Goal: Task Accomplishment & Management: Manage account settings

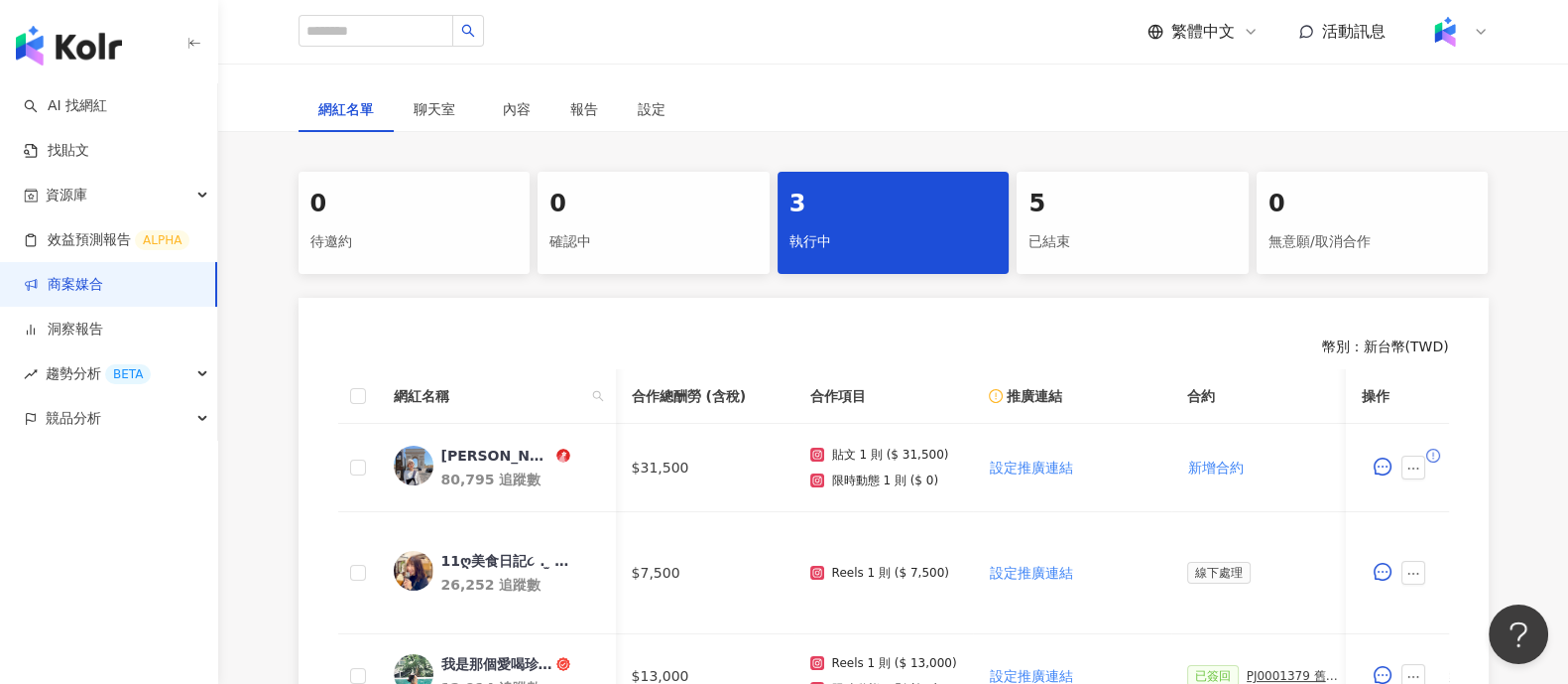
scroll to position [0, 867]
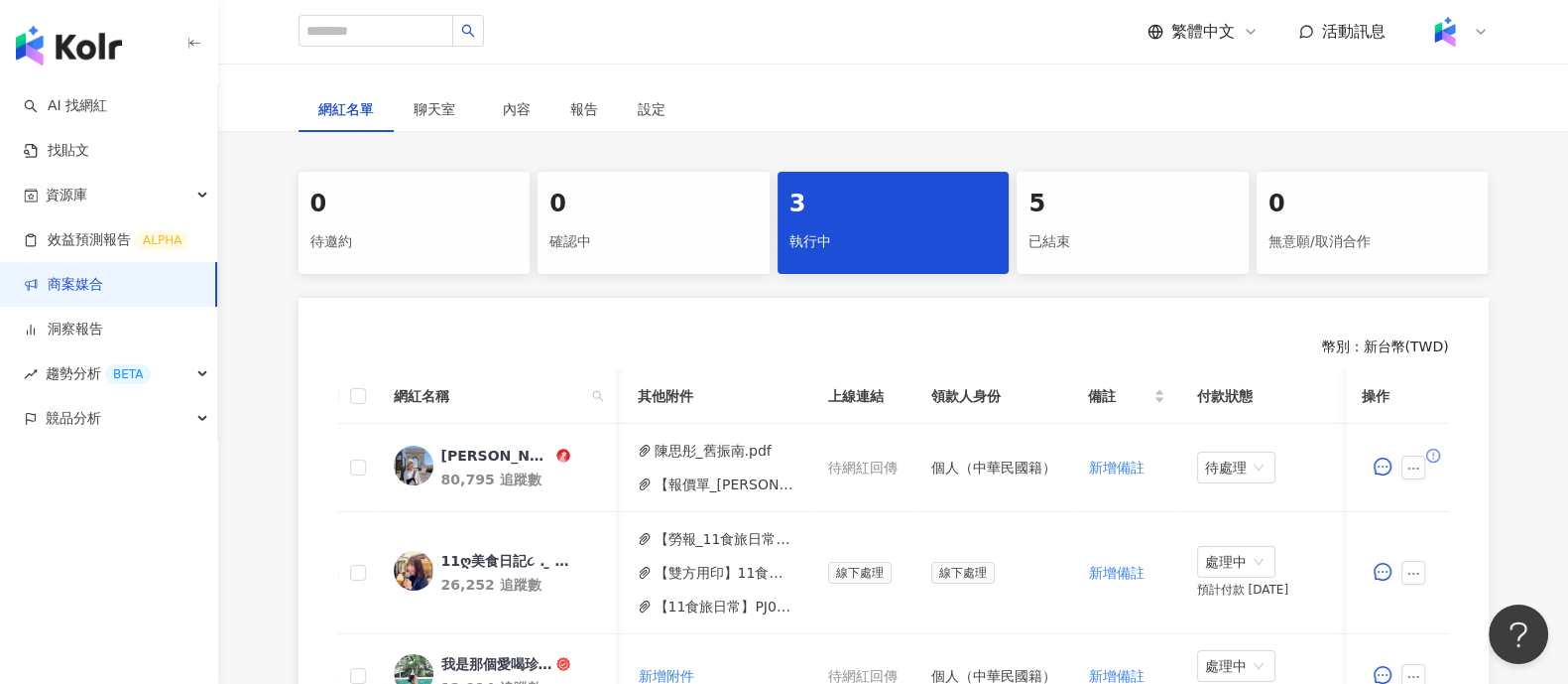
click at [79, 290] on link "商案媒合" at bounding box center [64, 285] width 80 height 20
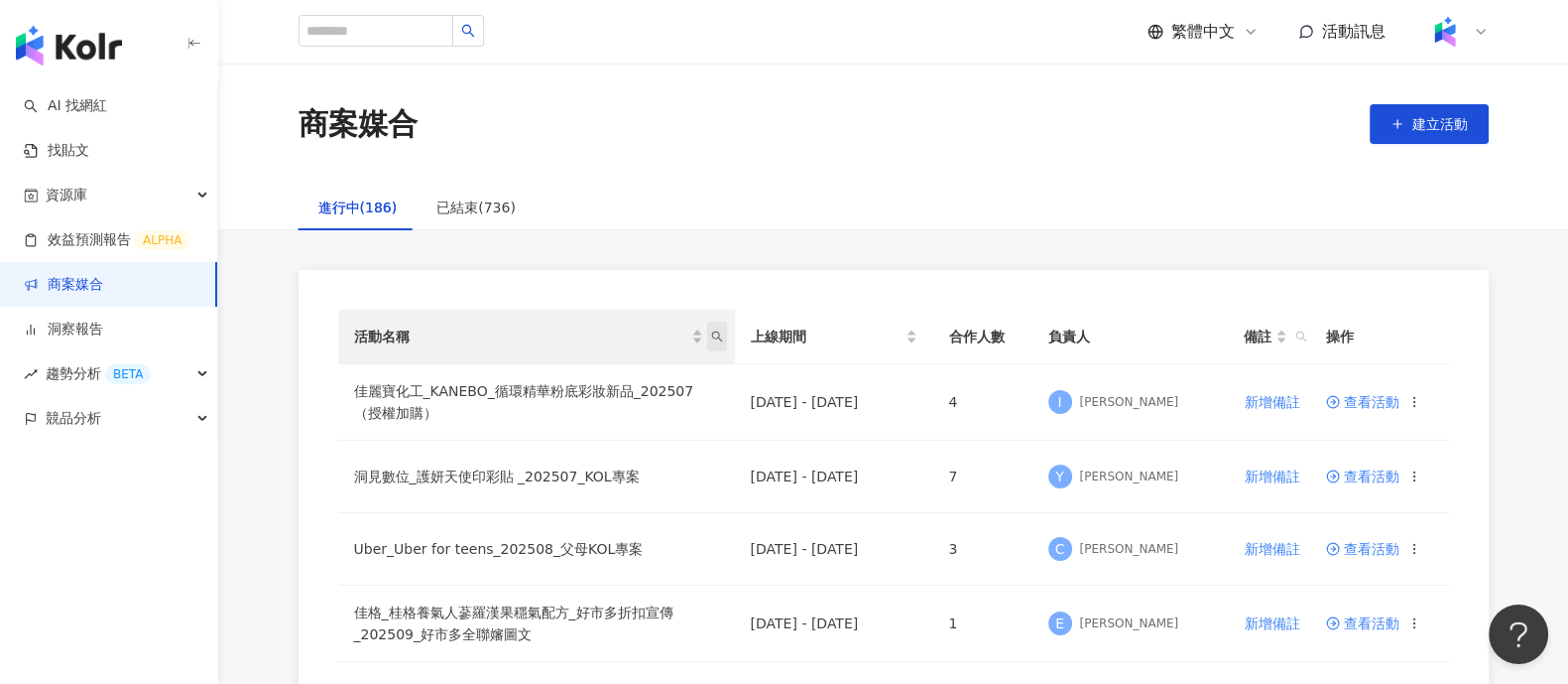
click at [721, 344] on span "活動名稱" at bounding box center [718, 337] width 20 height 30
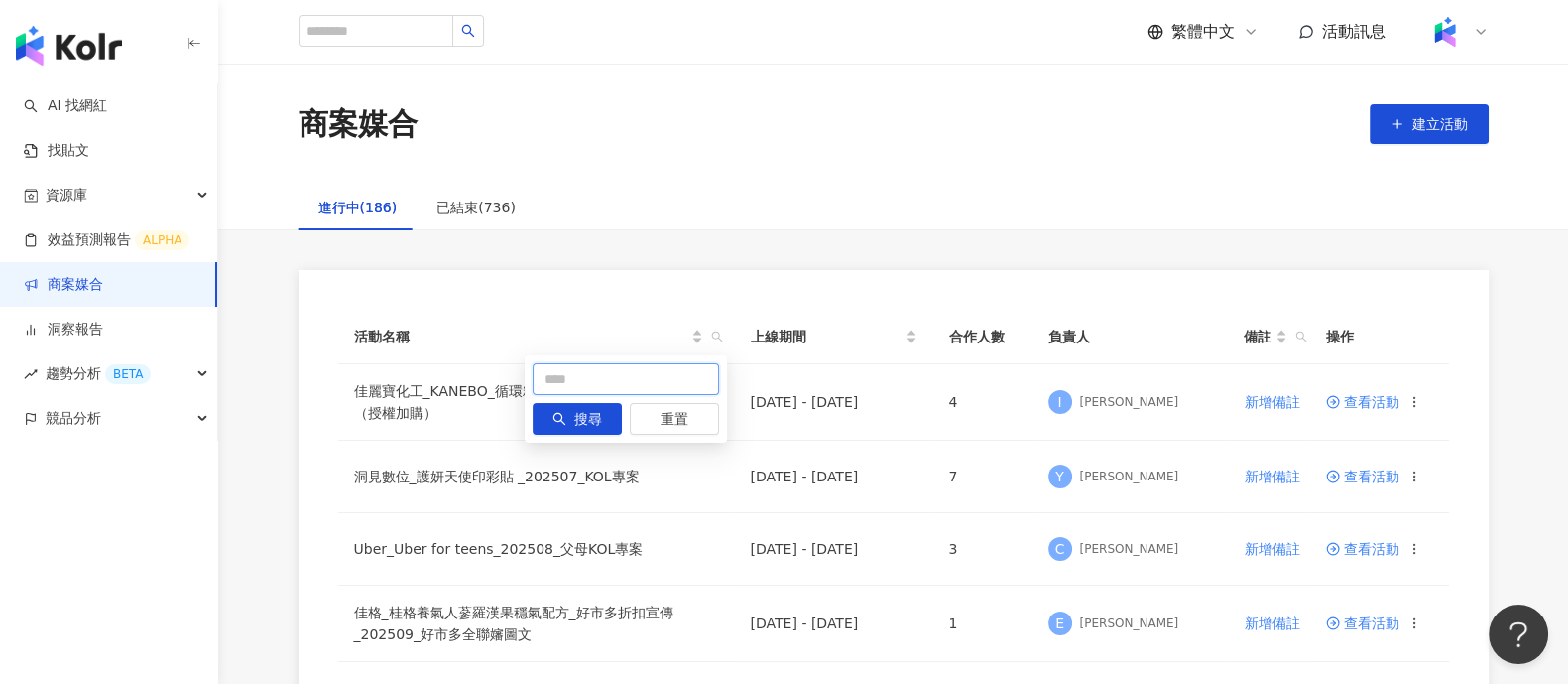
click at [552, 389] on input "text" at bounding box center [626, 379] width 187 height 32
type input "*"
type input "******"
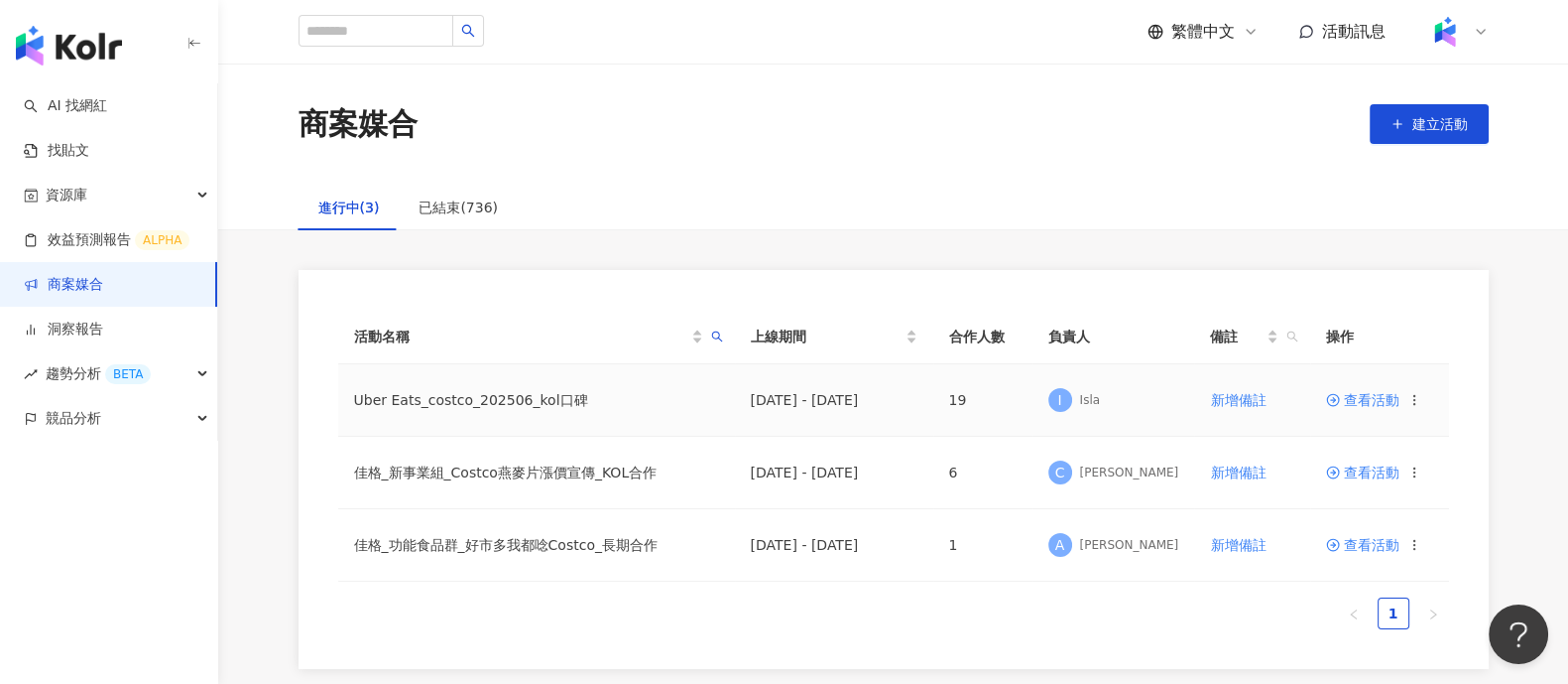
click at [1349, 400] on span "查看活動" at bounding box center [1363, 400] width 74 height 14
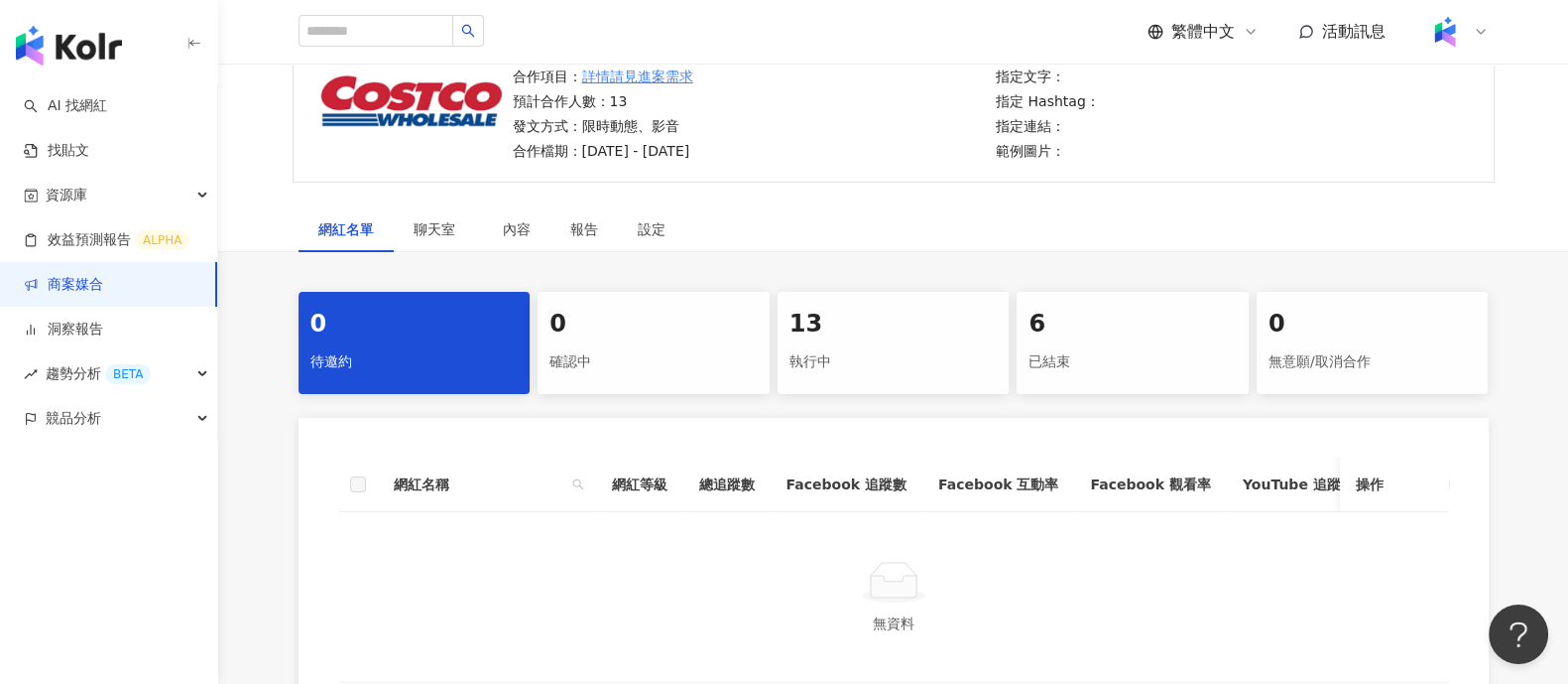
scroll to position [465, 0]
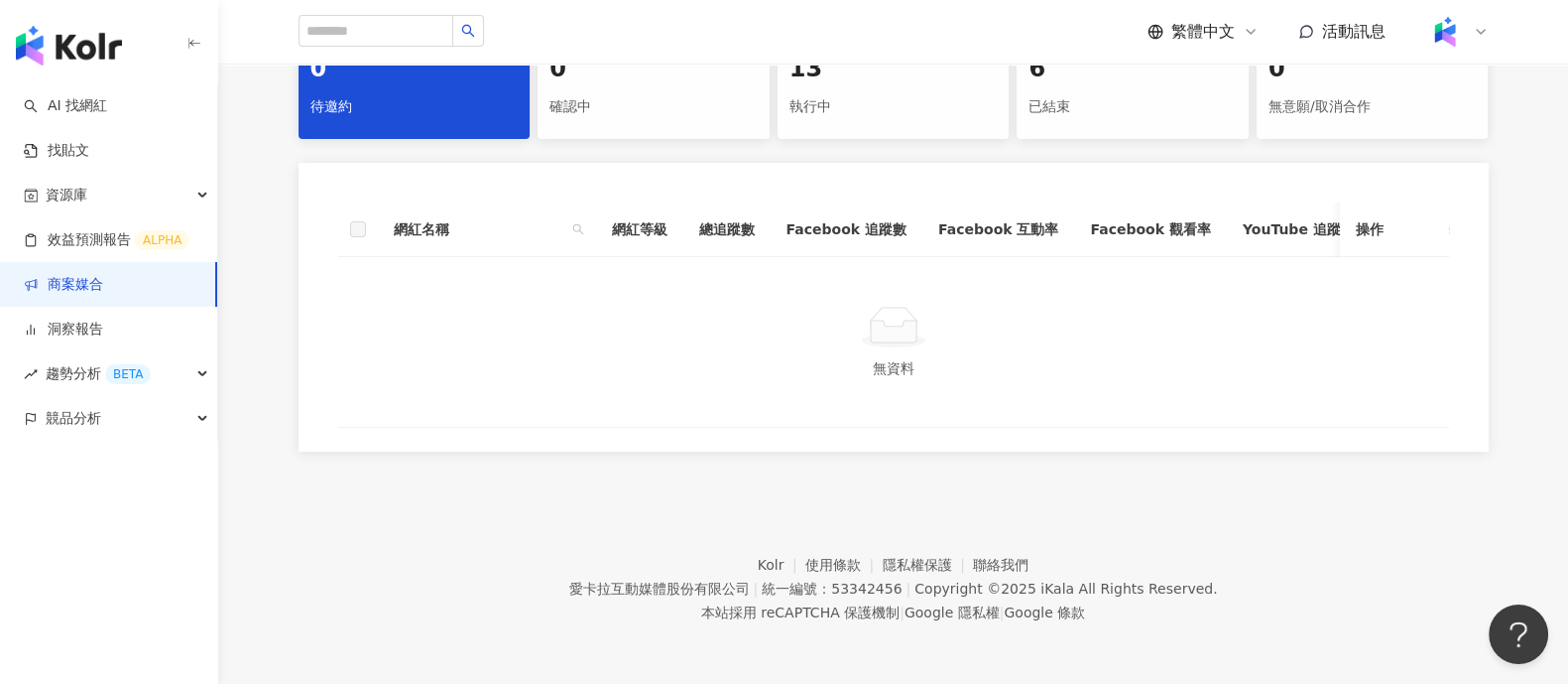
click at [882, 115] on div "13 執行中" at bounding box center [893, 88] width 233 height 102
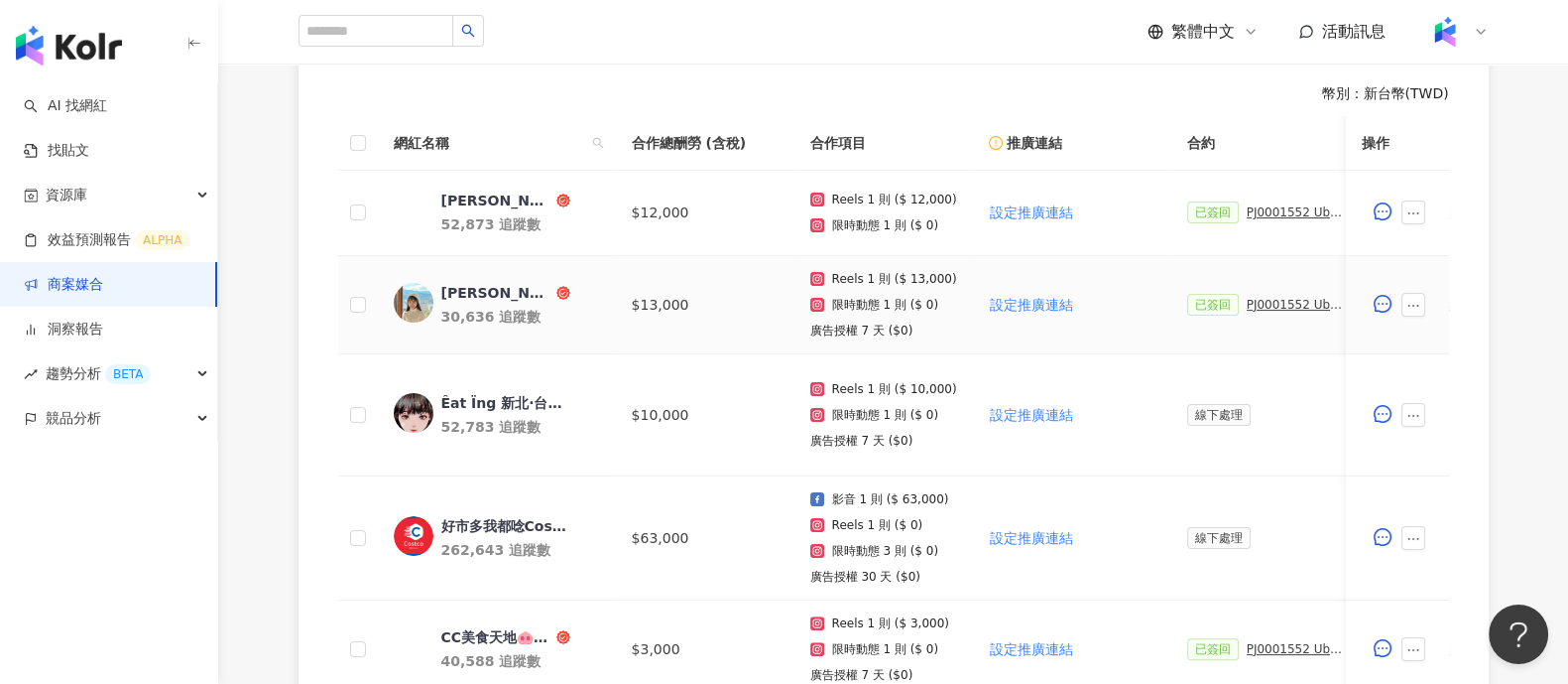
scroll to position [589, 0]
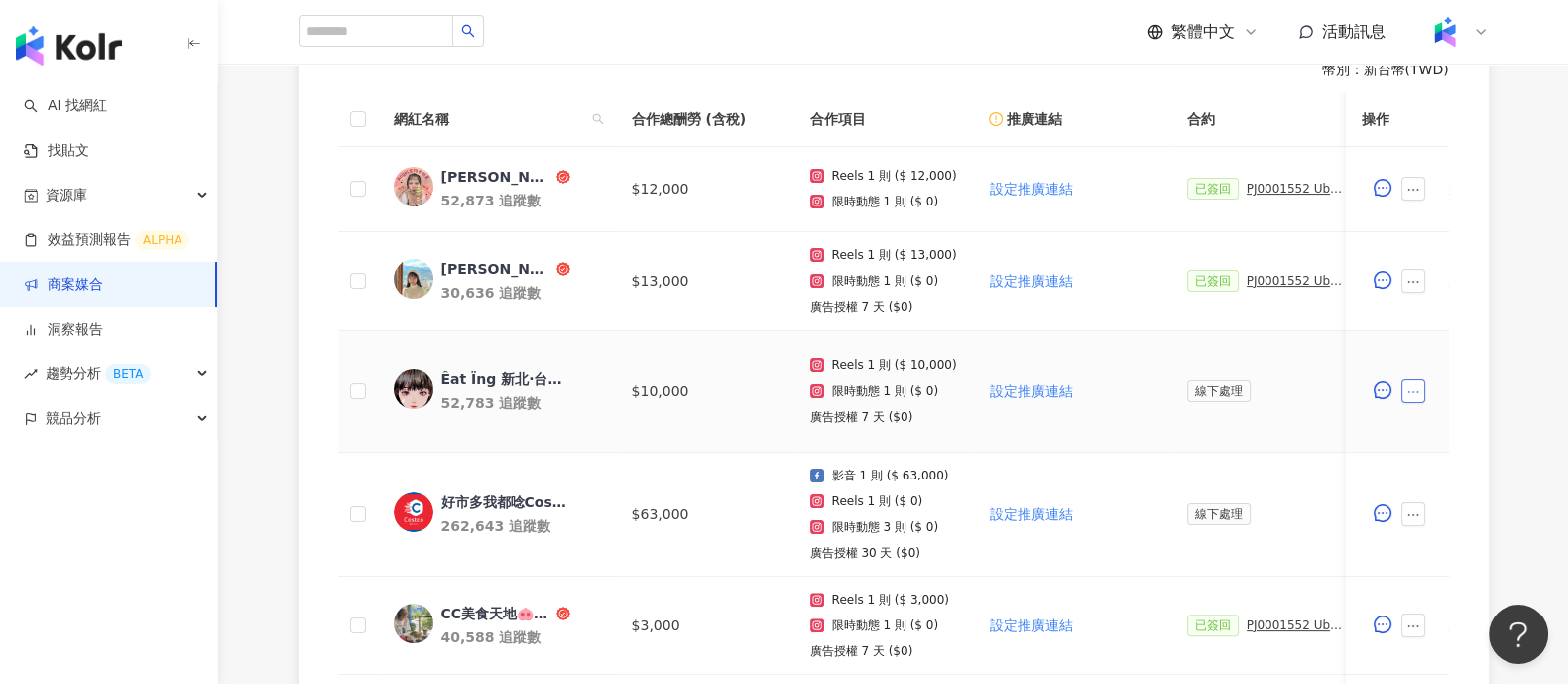
click at [1413, 386] on icon "ellipsis" at bounding box center [1413, 392] width 14 height 14
click at [1454, 82] on span "新增附件" at bounding box center [1444, 85] width 56 height 16
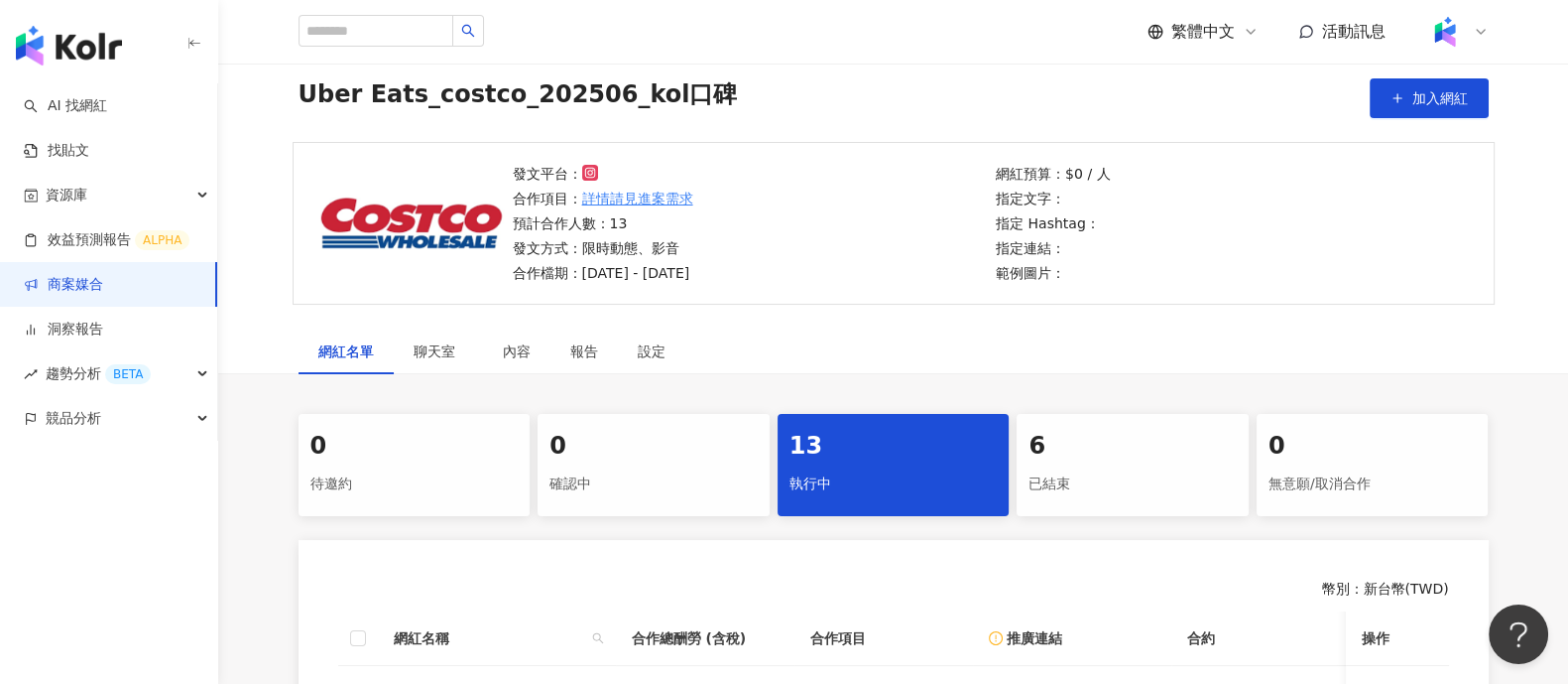
scroll to position [0, 0]
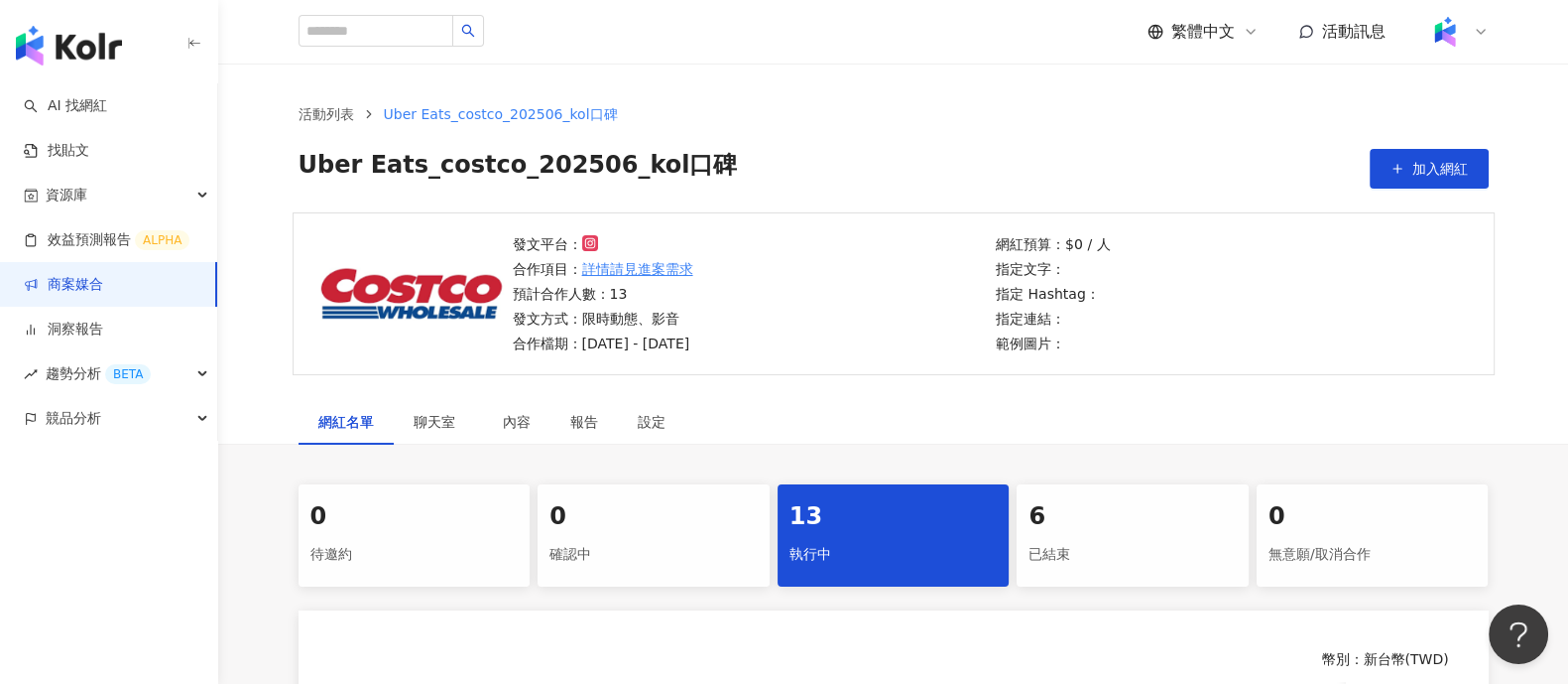
drag, startPoint x: 189, startPoint y: 295, endPoint x: 567, endPoint y: 457, distance: 411.3
click at [103, 295] on link "商案媒合" at bounding box center [64, 285] width 80 height 20
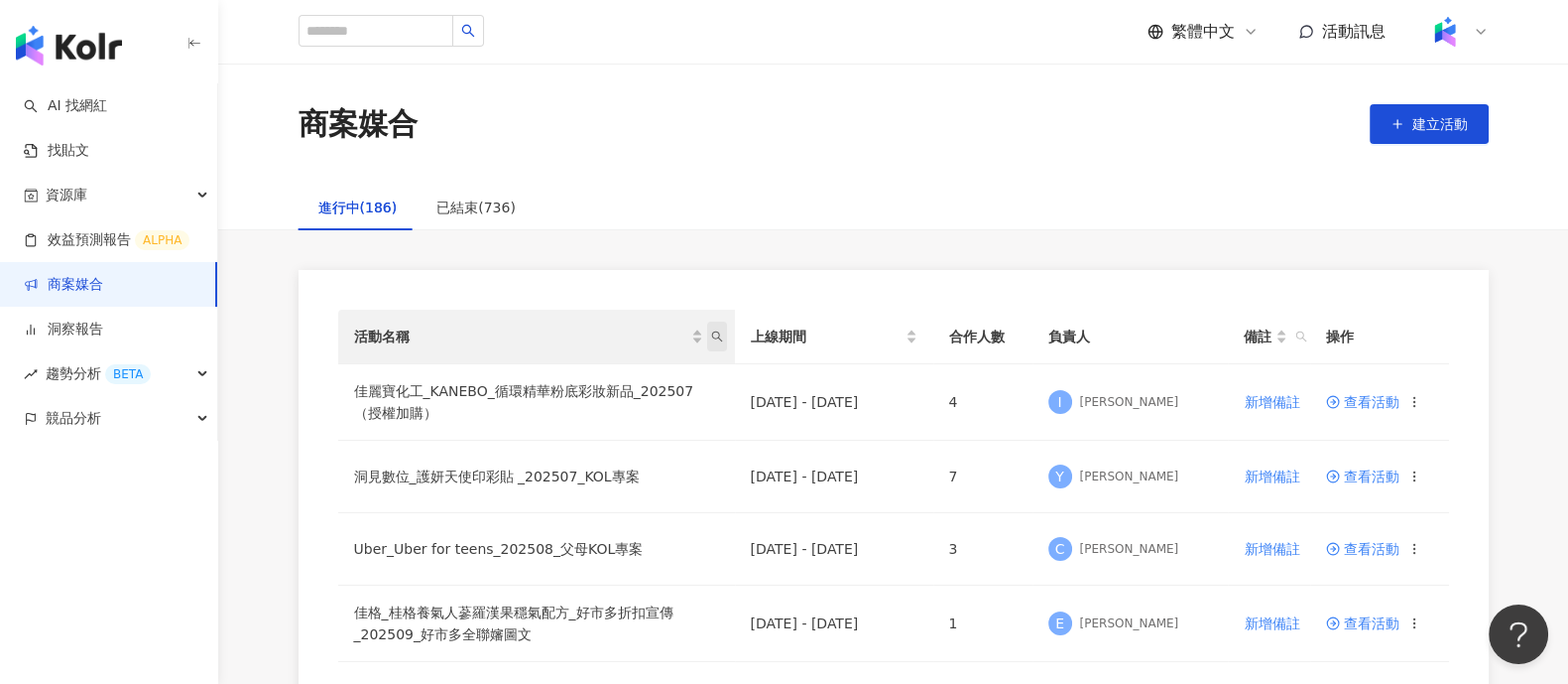
click at [713, 343] on span "活動名稱" at bounding box center [718, 337] width 20 height 30
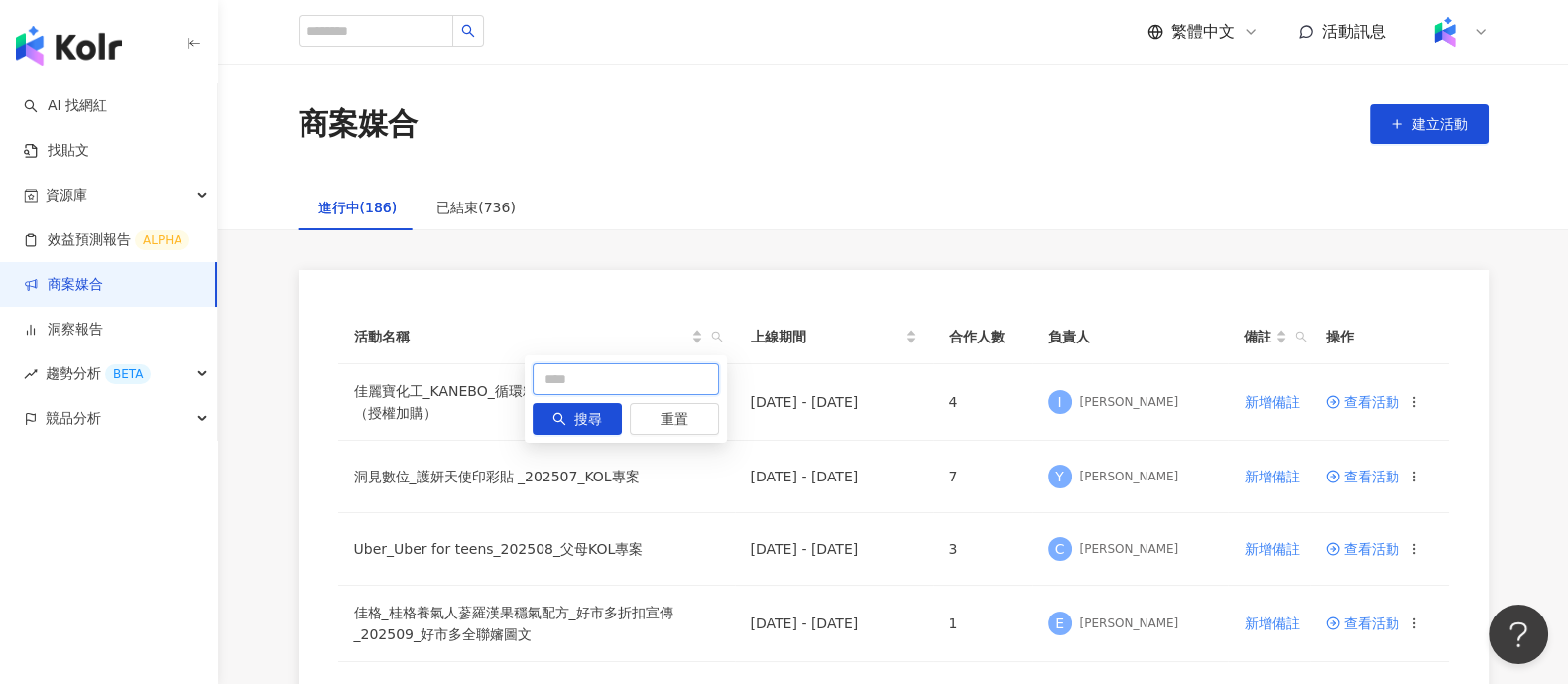
click at [615, 374] on input "text" at bounding box center [626, 379] width 187 height 32
type input "*"
type input "**"
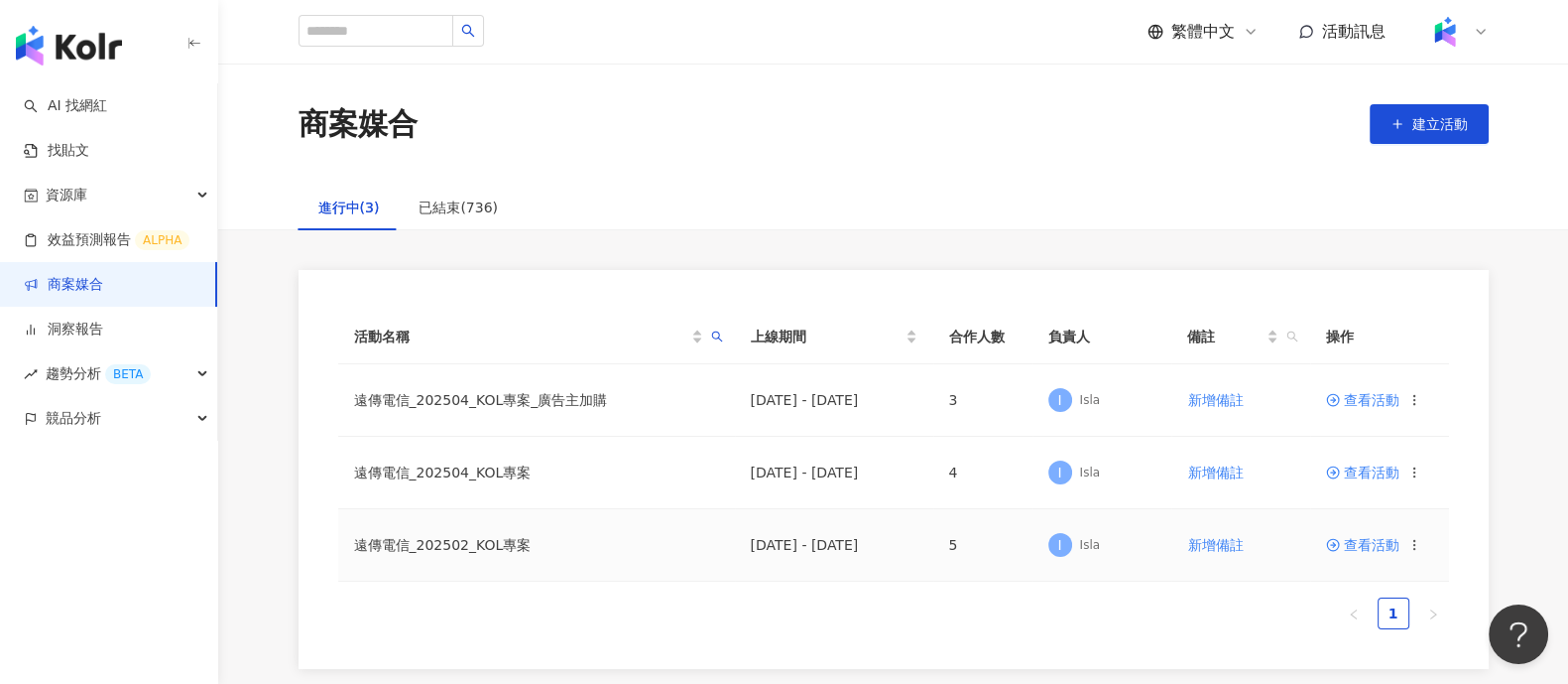
click at [1369, 550] on span "查看活動" at bounding box center [1363, 545] width 74 height 14
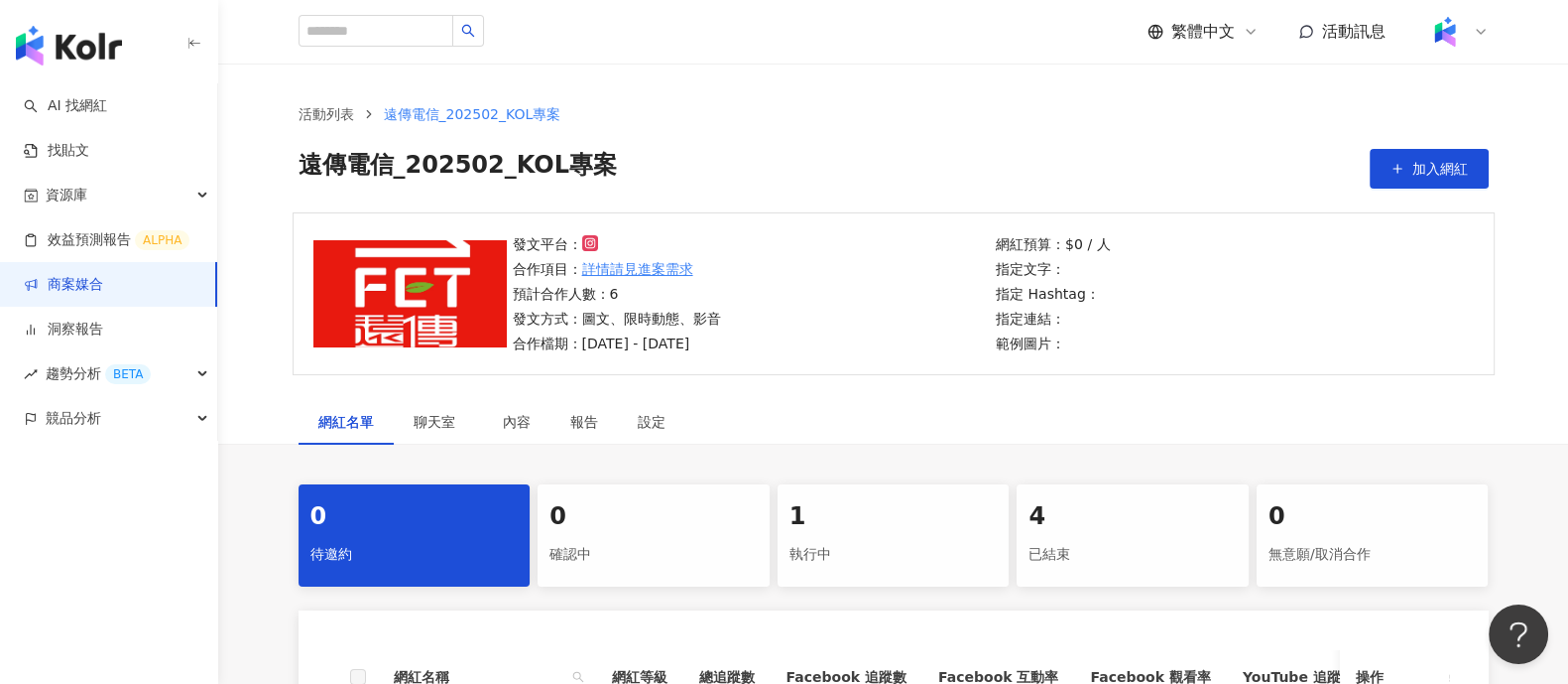
click at [876, 508] on div "1" at bounding box center [893, 517] width 209 height 34
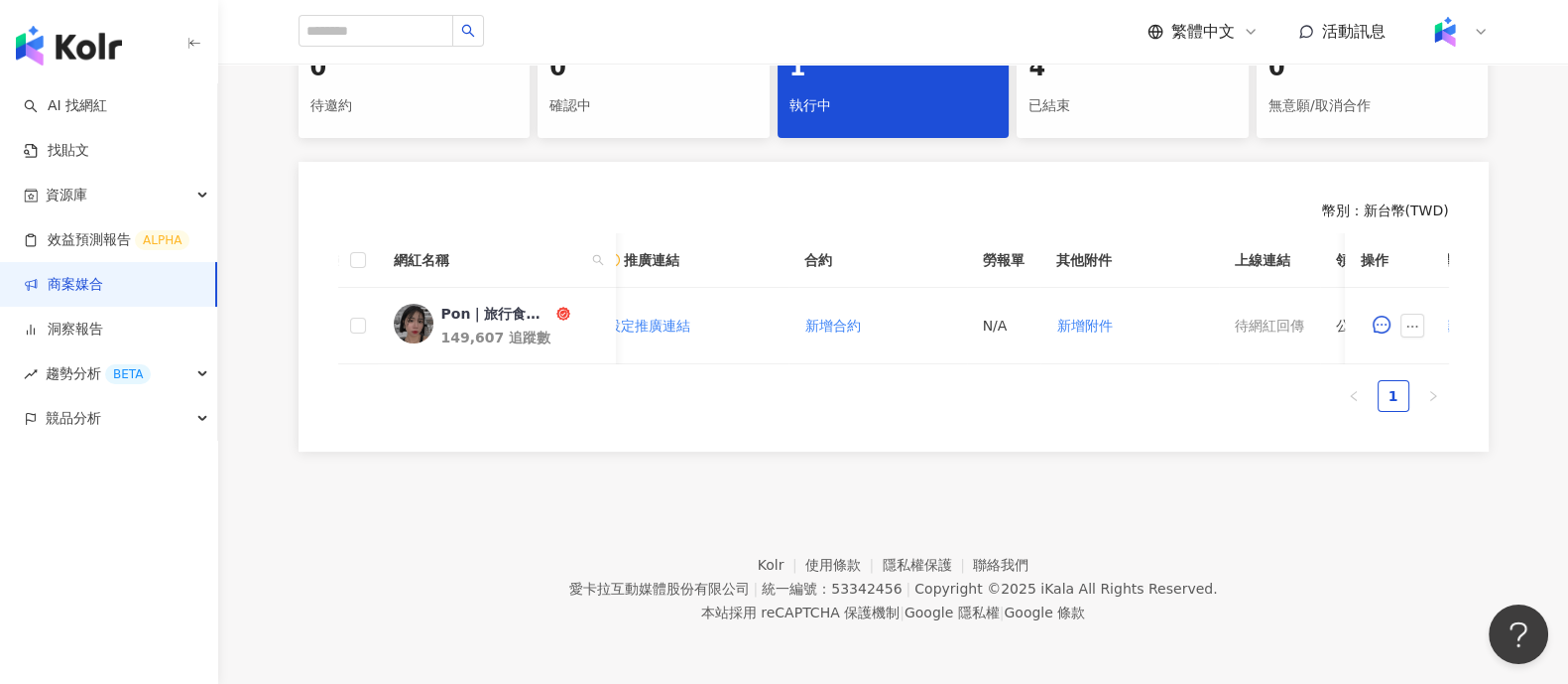
scroll to position [0, 589]
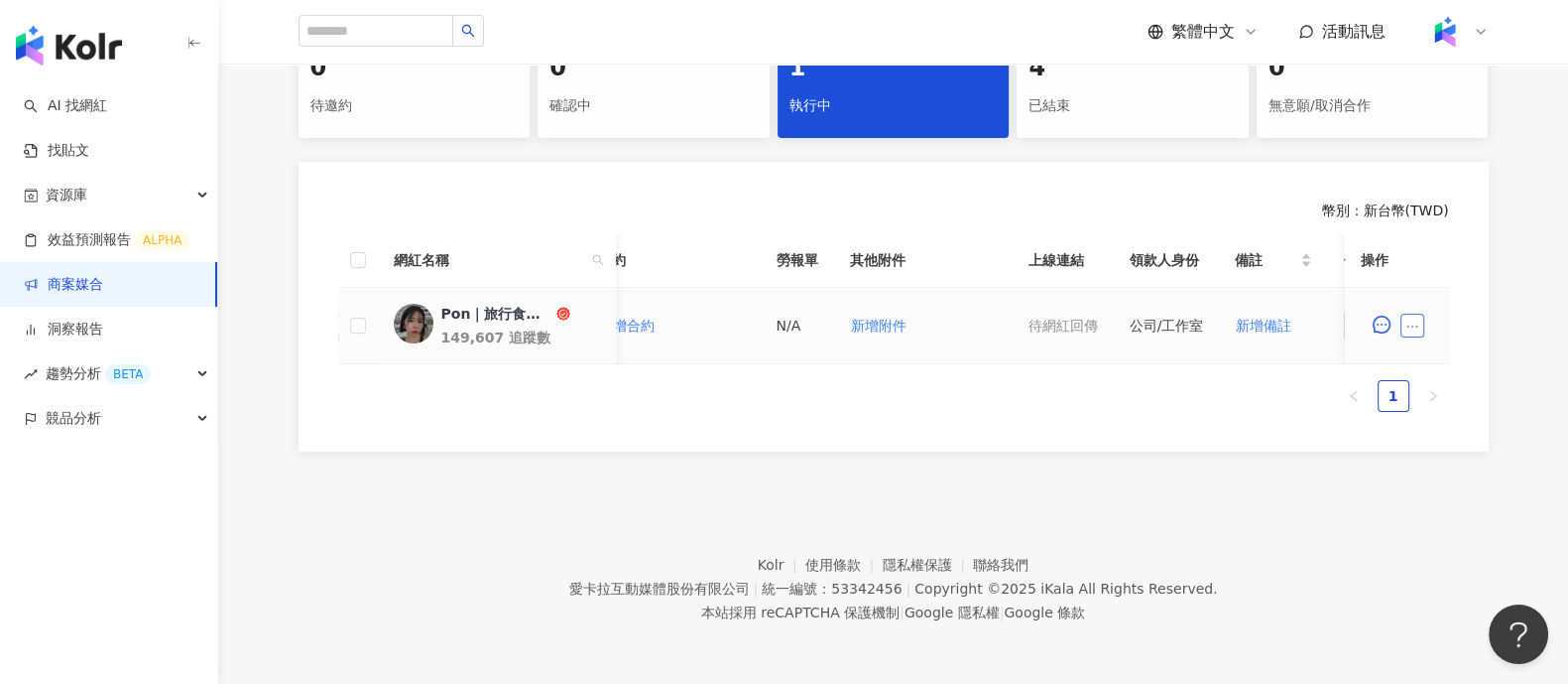
click at [1415, 314] on button "button" at bounding box center [1413, 326] width 24 height 24
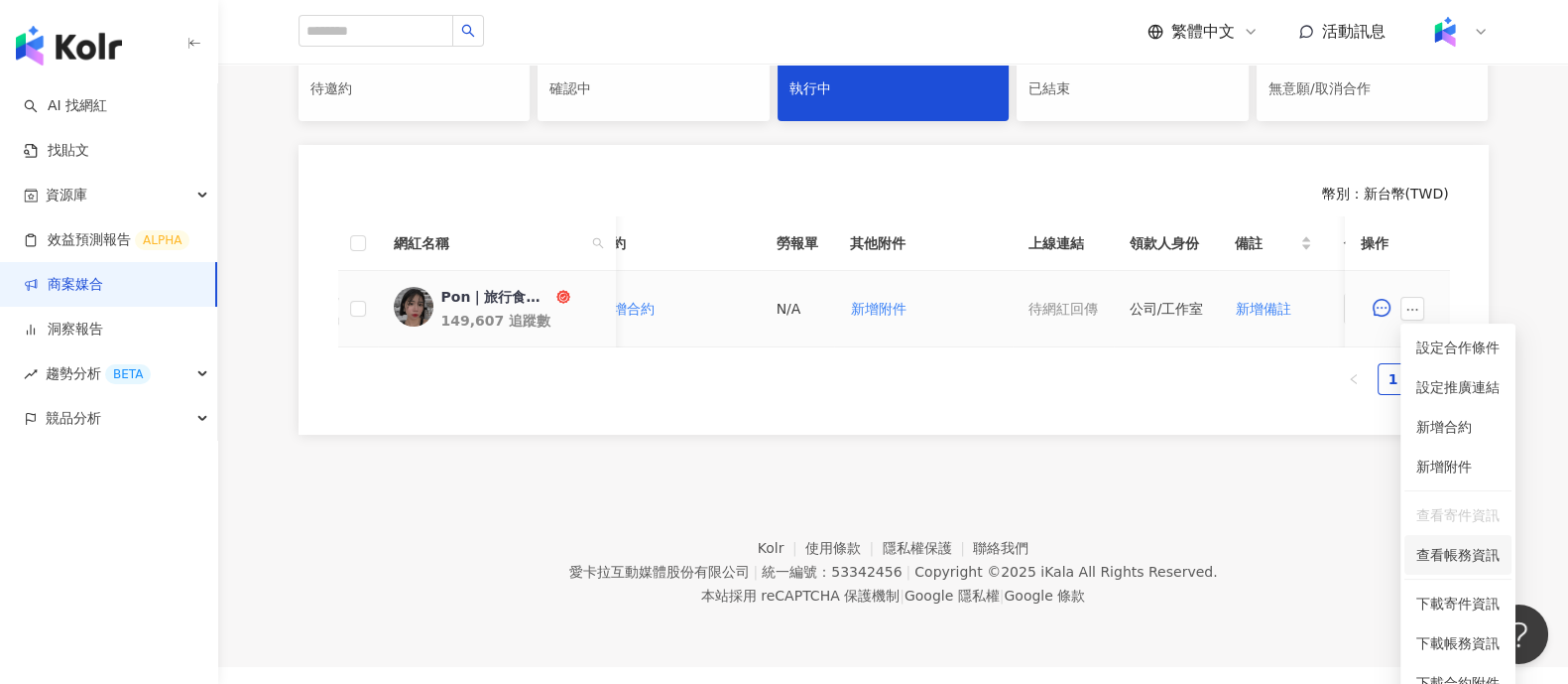
click at [1450, 563] on span "查看帳務資訊" at bounding box center [1457, 555] width 83 height 22
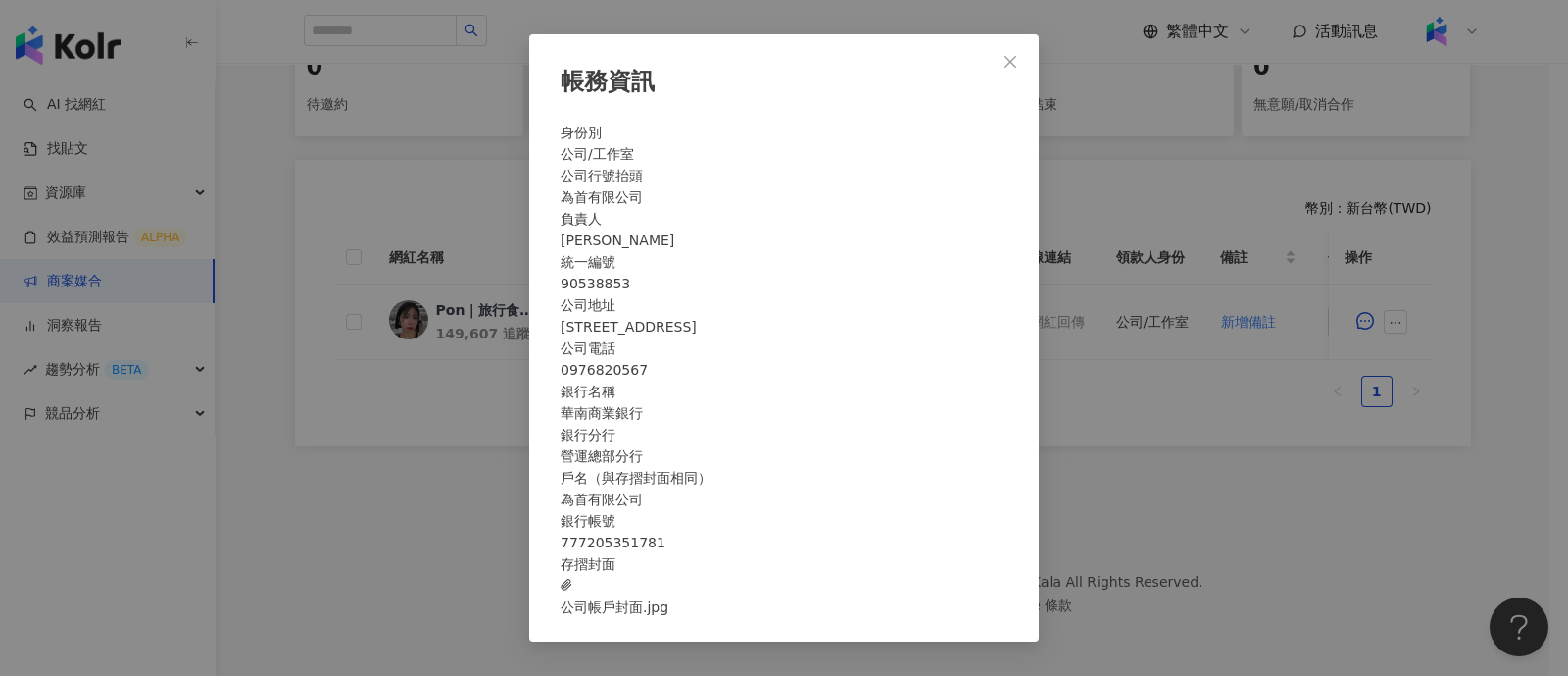
click at [1132, 412] on div "帳務資訊 身份別 公司/工作室 公司行號抬頭 為首有限公司 負責人 翟勝易 統一編號 90538853 公司地址 台北市士林區承德路四段190號2樓 公司電話…" at bounding box center [784, 338] width 1568 height 676
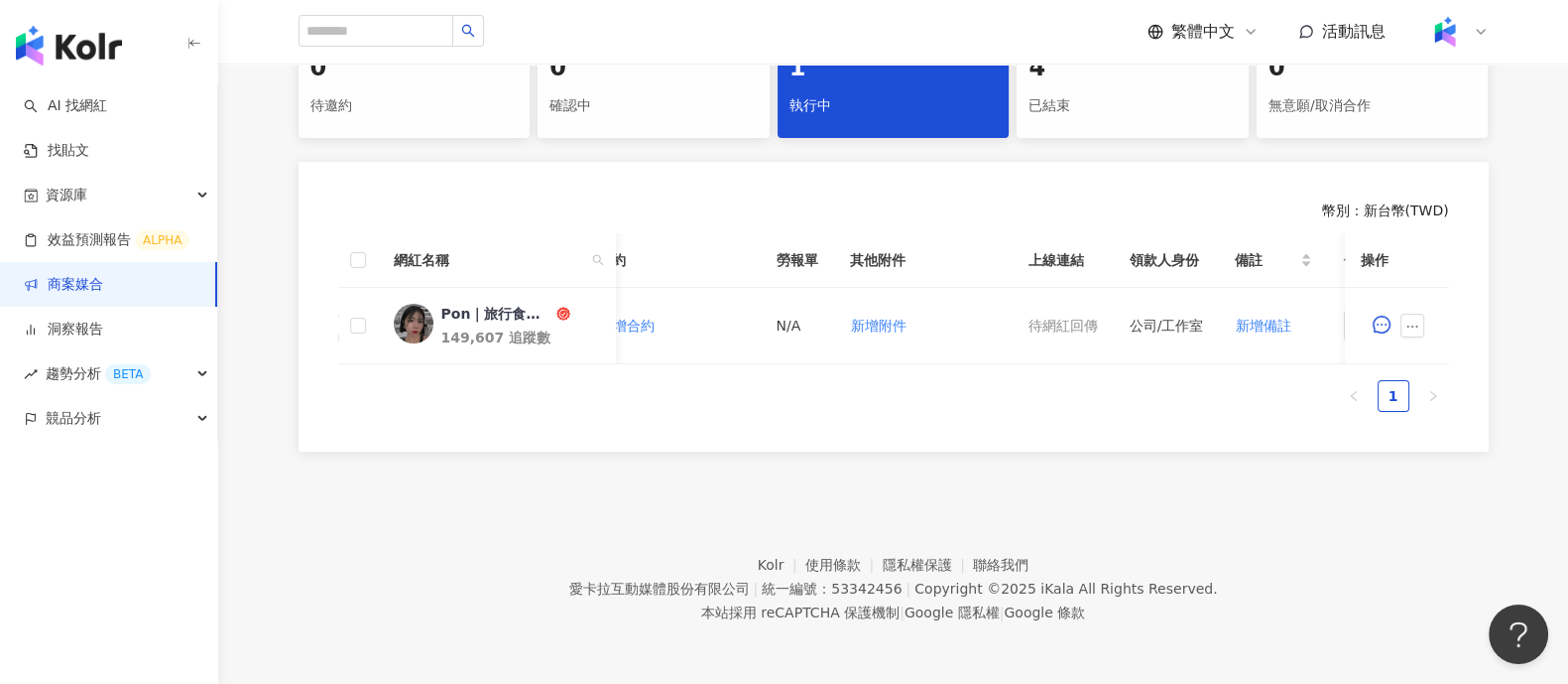
scroll to position [0, 755]
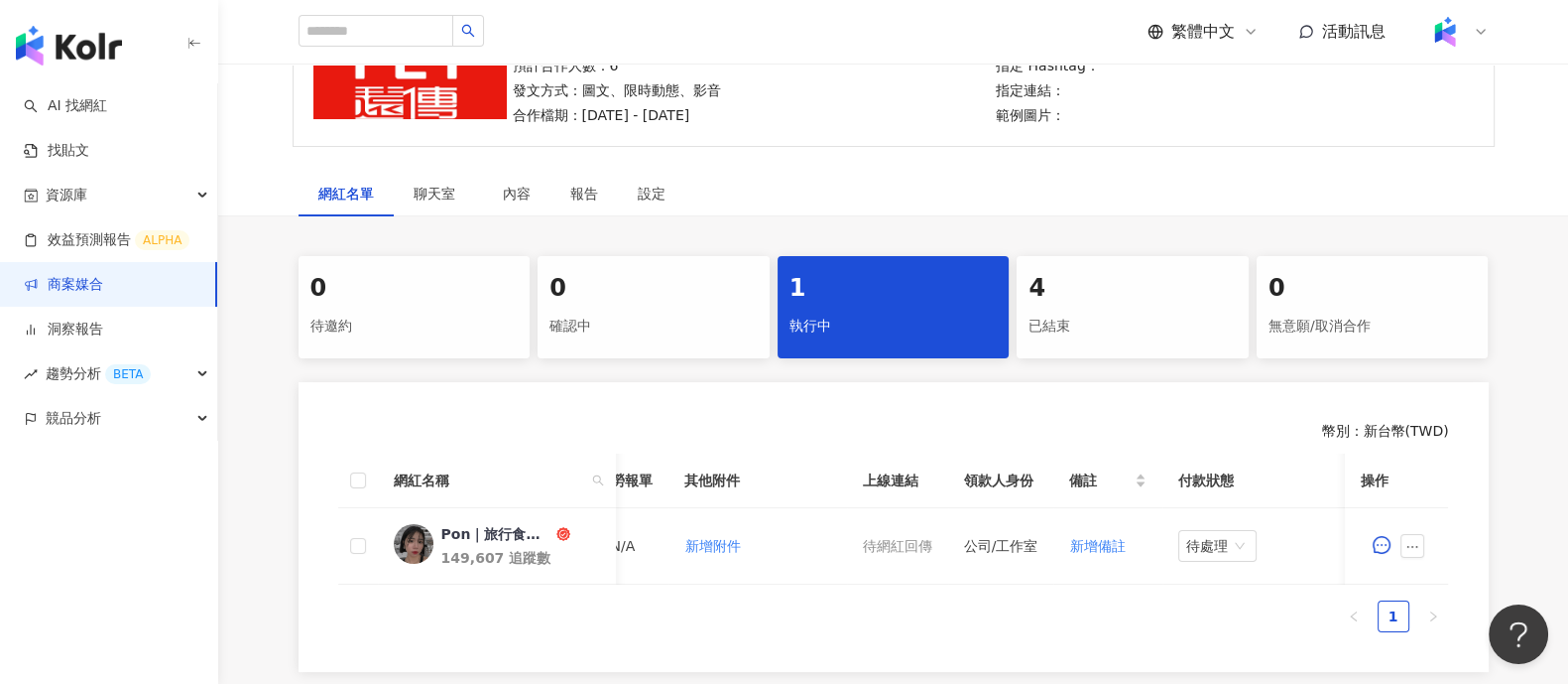
scroll to position [94, 0]
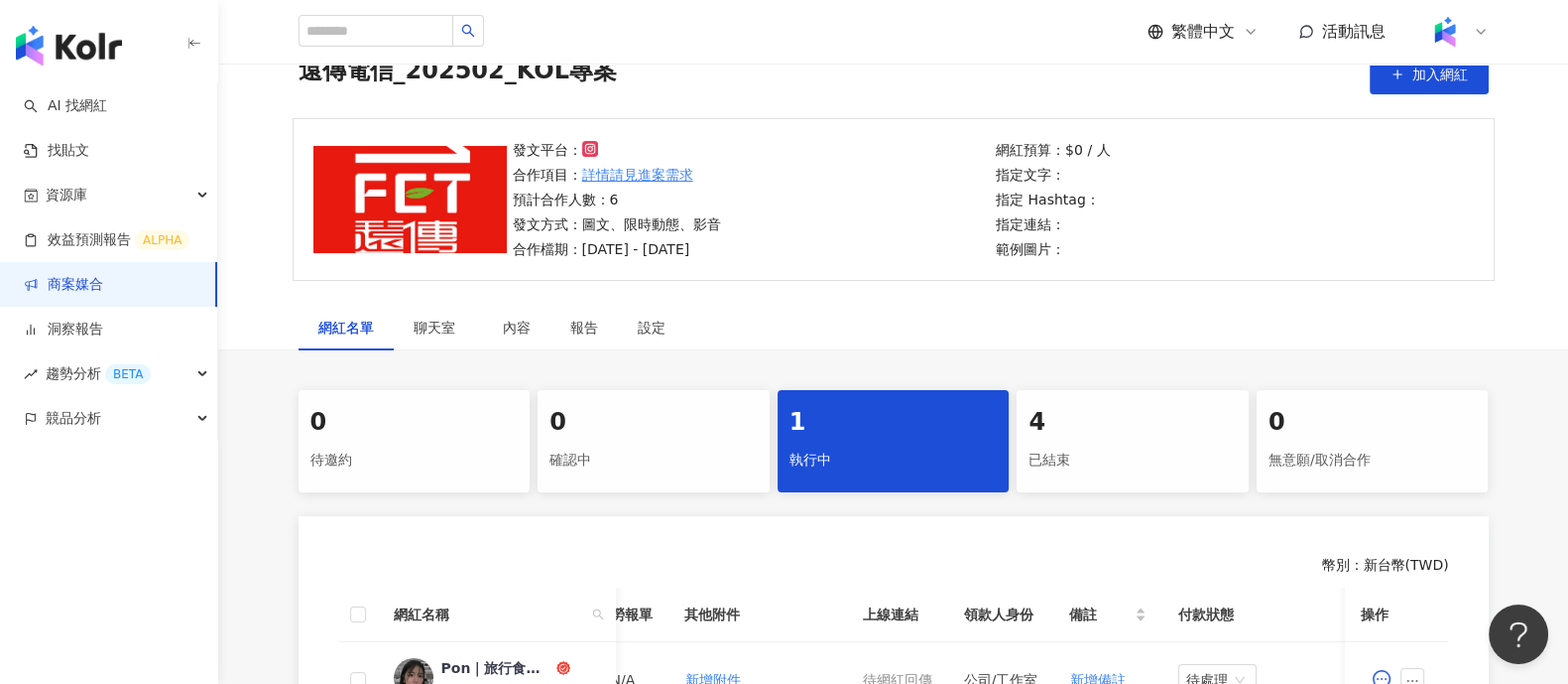
click at [55, 290] on link "商案媒合" at bounding box center [64, 285] width 80 height 20
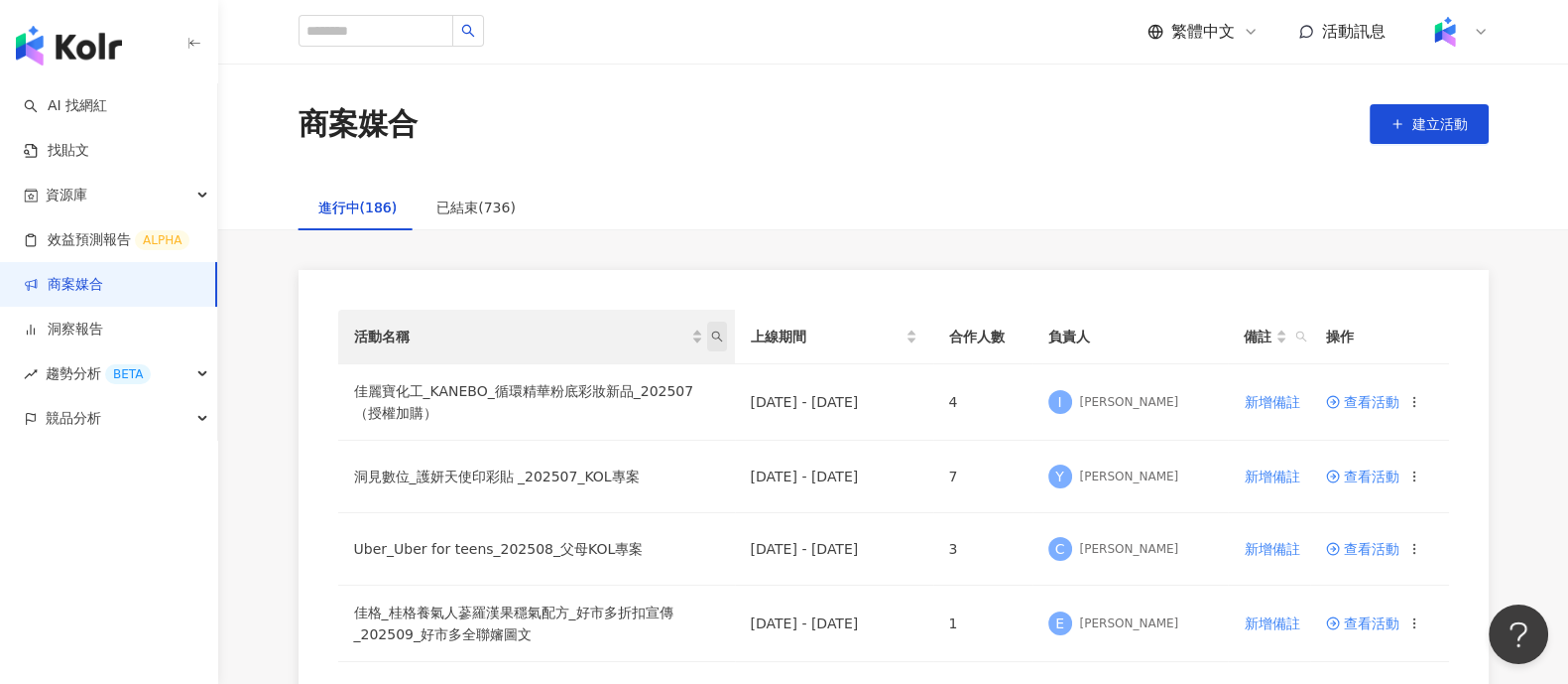
click at [720, 334] on icon "search" at bounding box center [718, 337] width 12 height 12
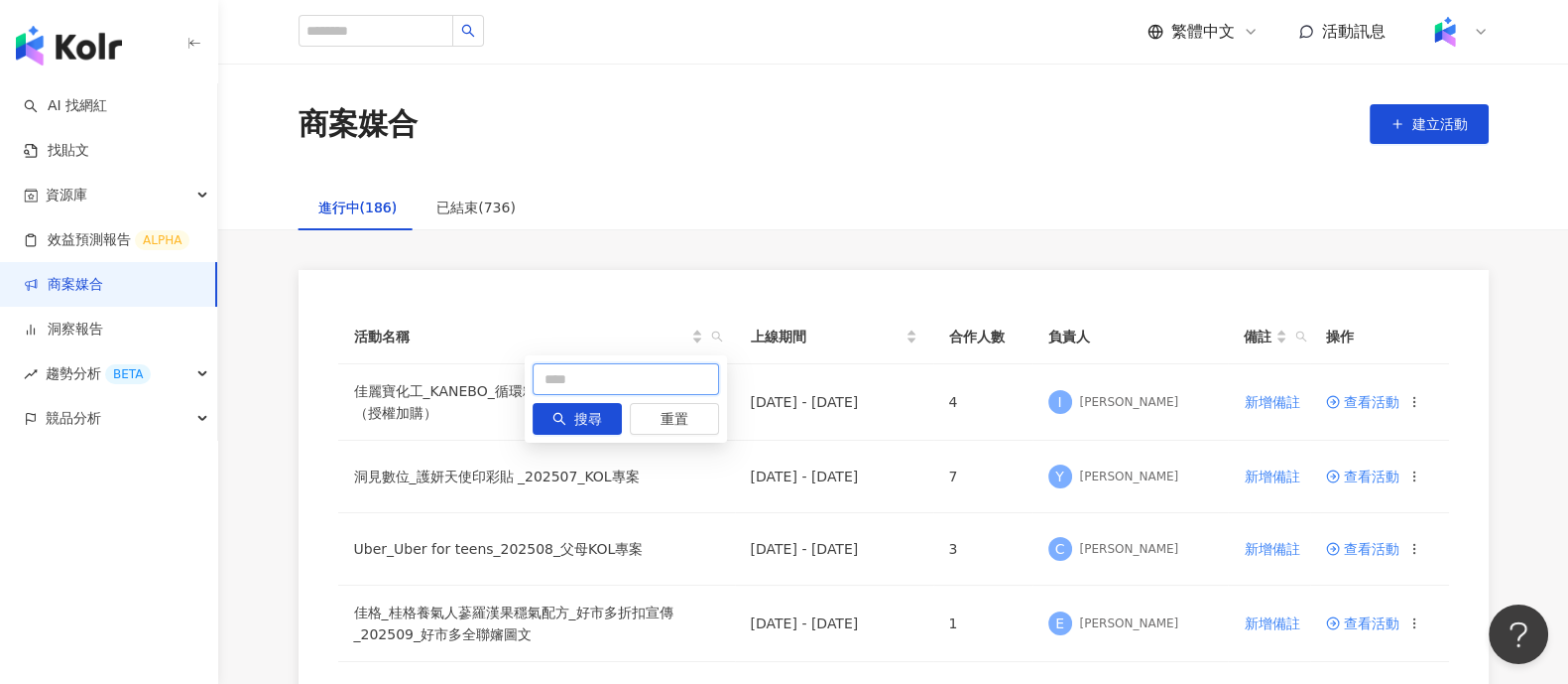
click at [623, 379] on input "text" at bounding box center [626, 379] width 187 height 32
type input "*"
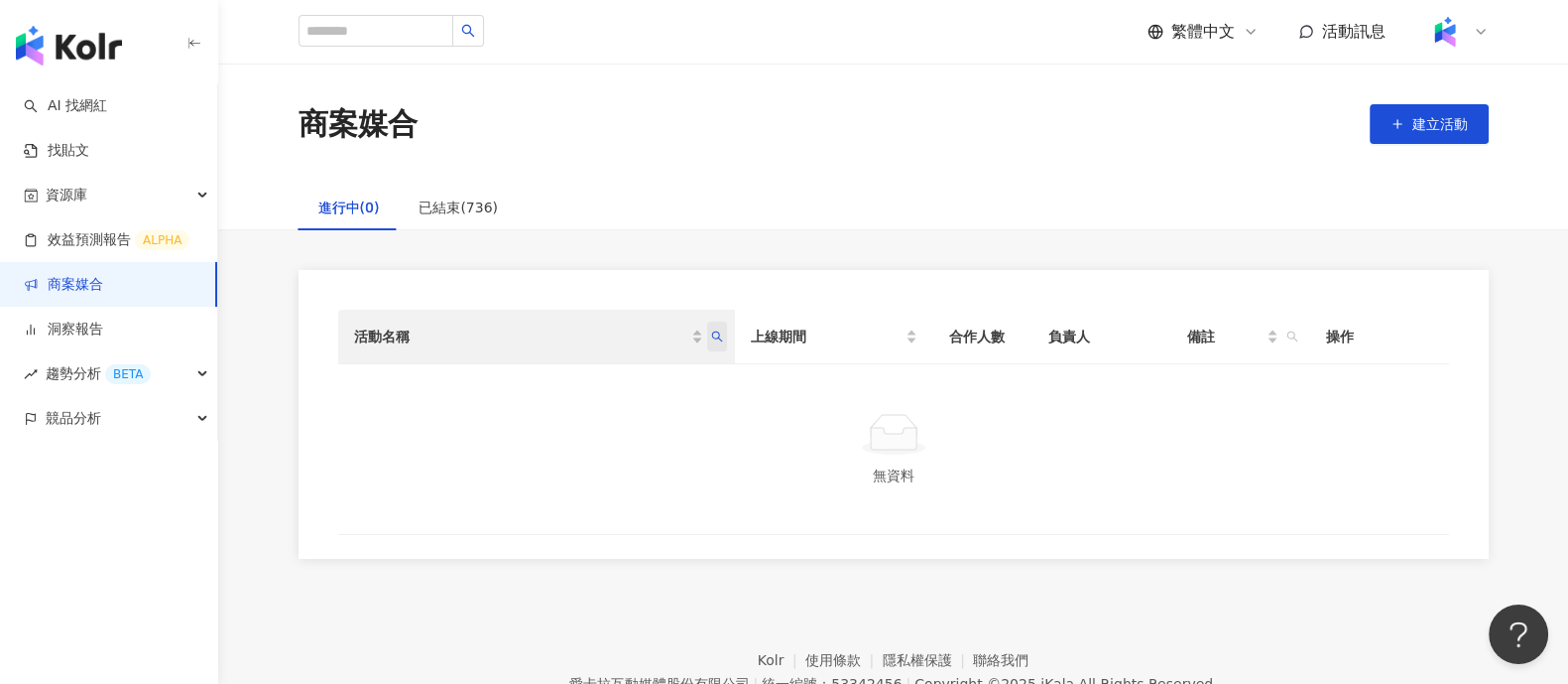
click at [721, 332] on icon "search" at bounding box center [718, 337] width 12 height 12
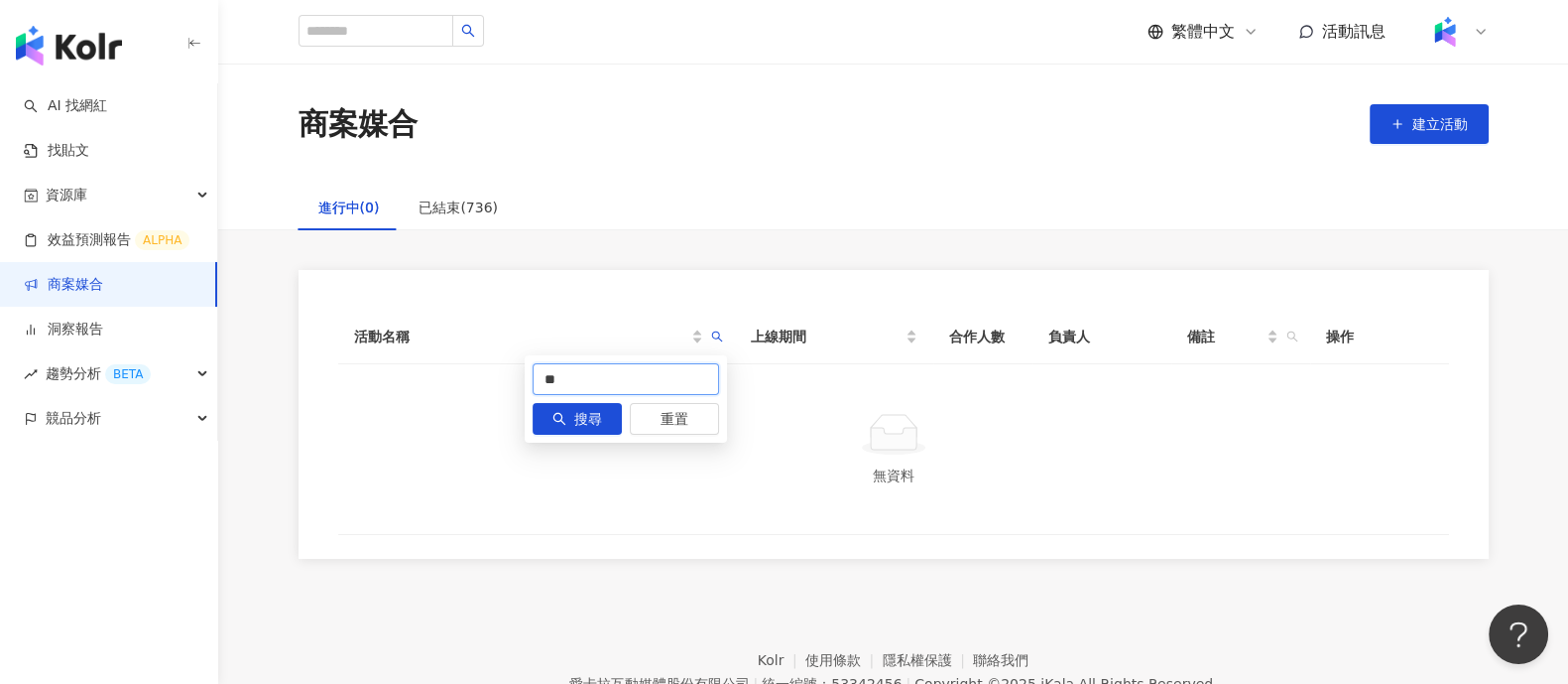
drag, startPoint x: 596, startPoint y: 375, endPoint x: 485, endPoint y: 388, distance: 111.8
click at [485, 388] on body "AI 找網紅 找貼文 資源庫 效益預測報告 ALPHA 商案媒合 洞察報告 趨勢分析 BETA 競品分析 繁體中文 活動訊息 商案媒合 建立活動 進行中(0)…" at bounding box center [784, 342] width 1568 height 684
type input "***"
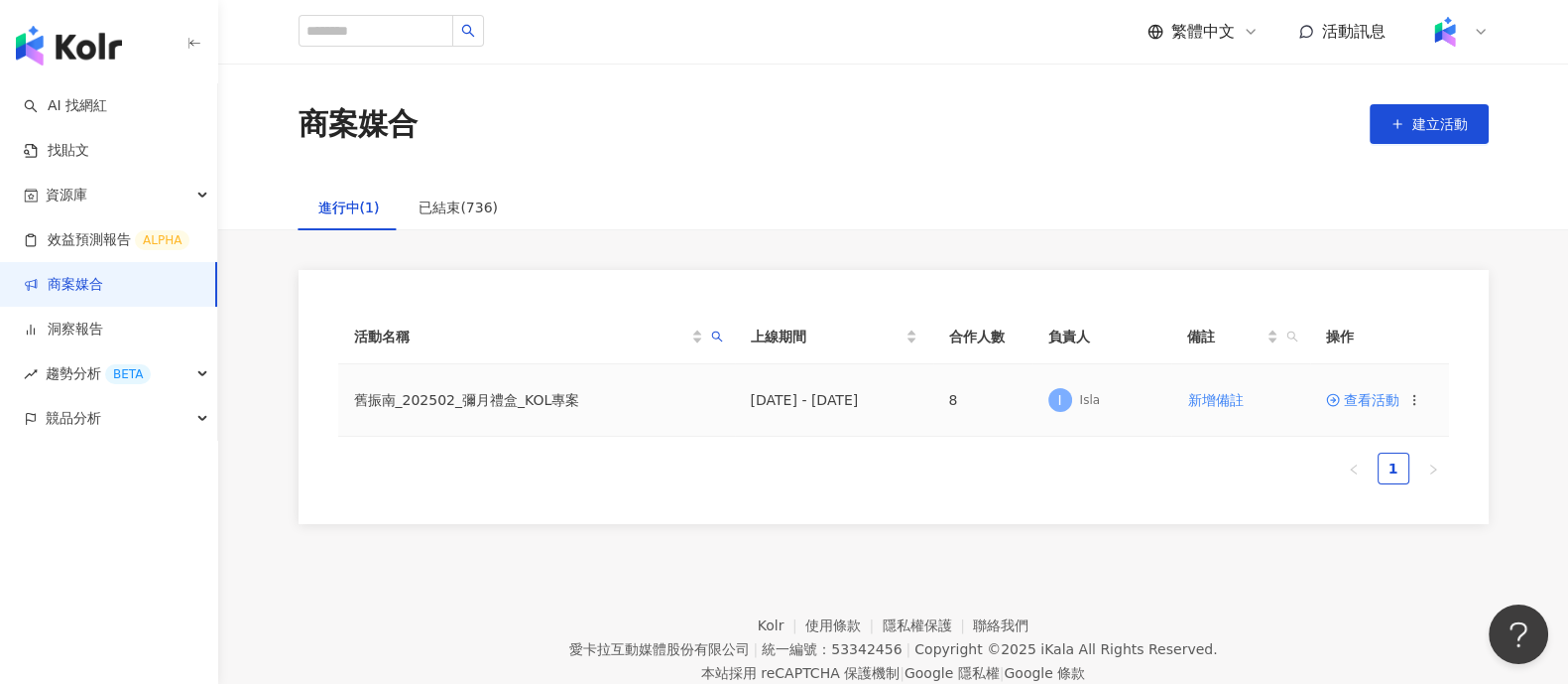
click at [1366, 405] on span "查看活動" at bounding box center [1363, 400] width 74 height 14
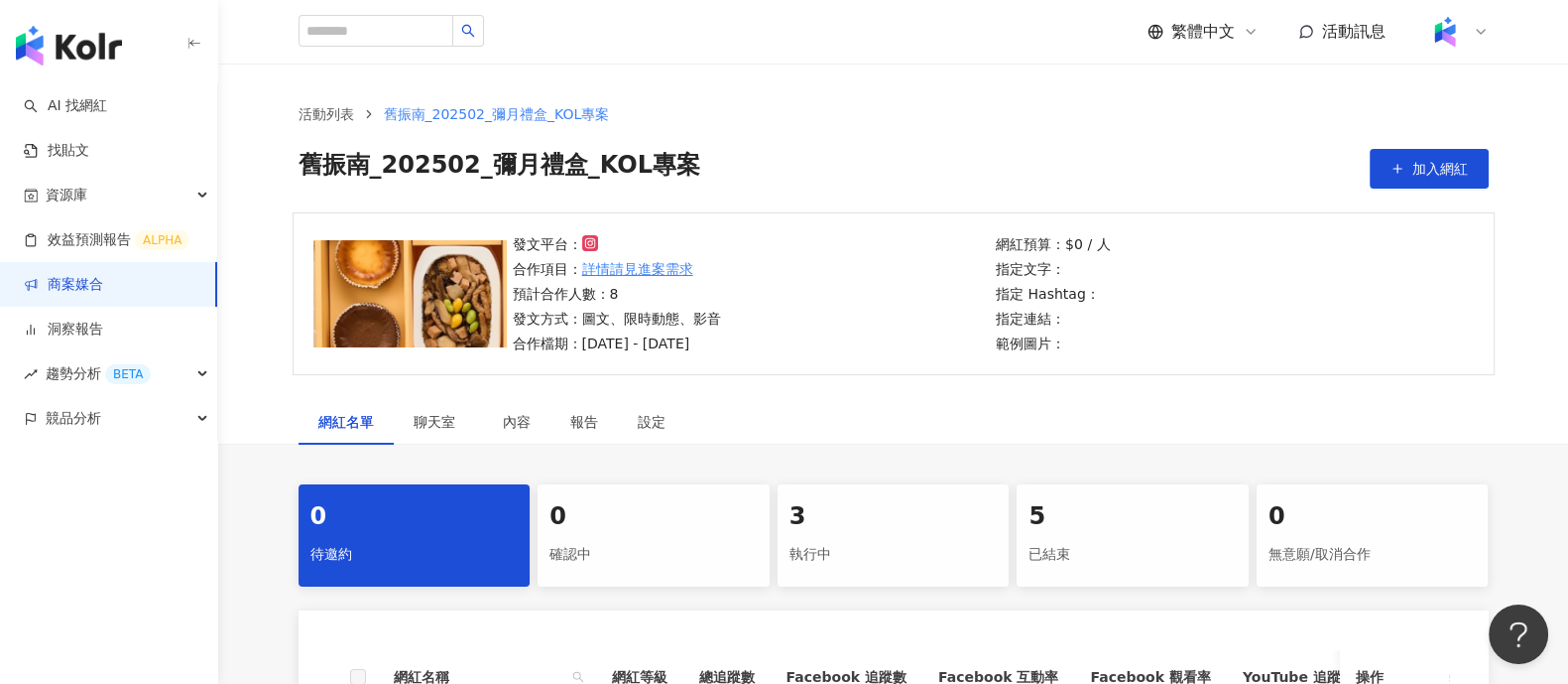
click at [875, 524] on div "3" at bounding box center [893, 517] width 209 height 34
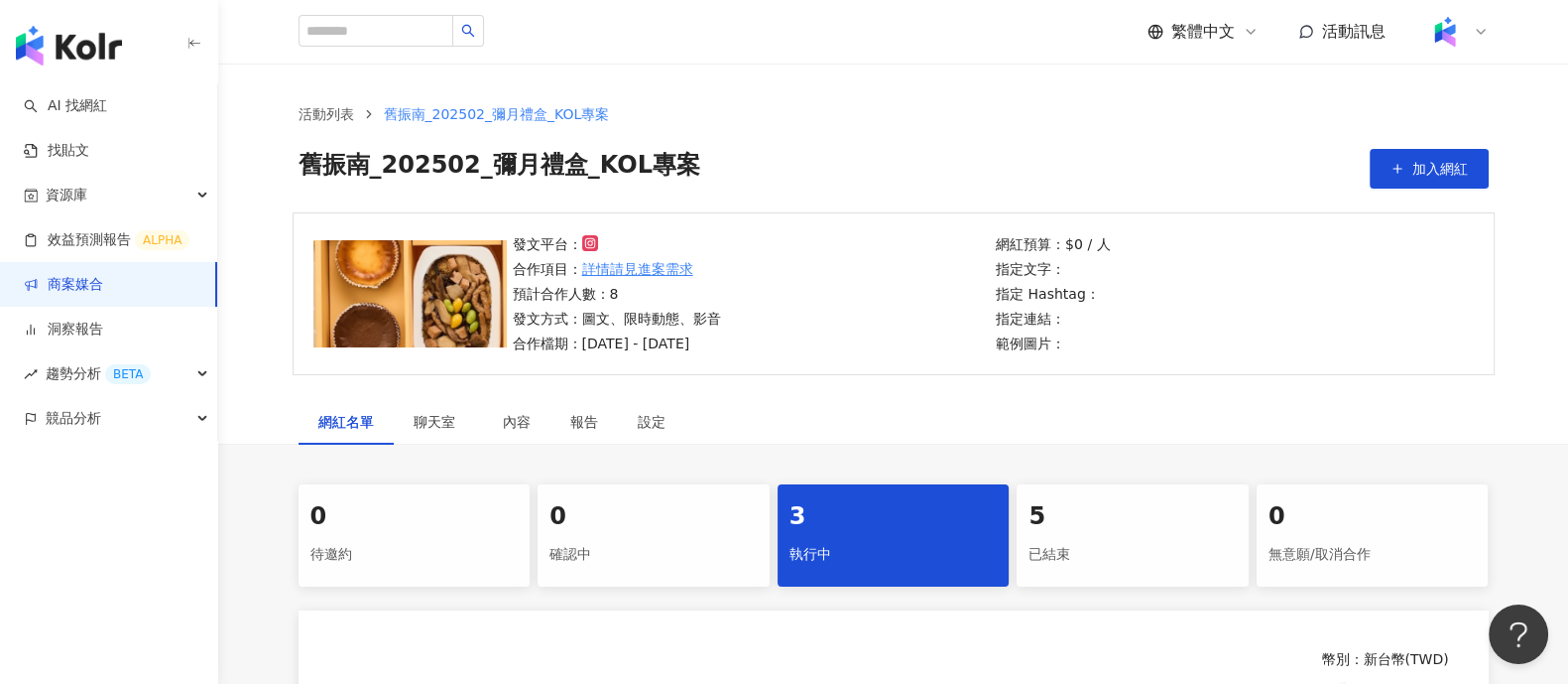
scroll to position [620, 0]
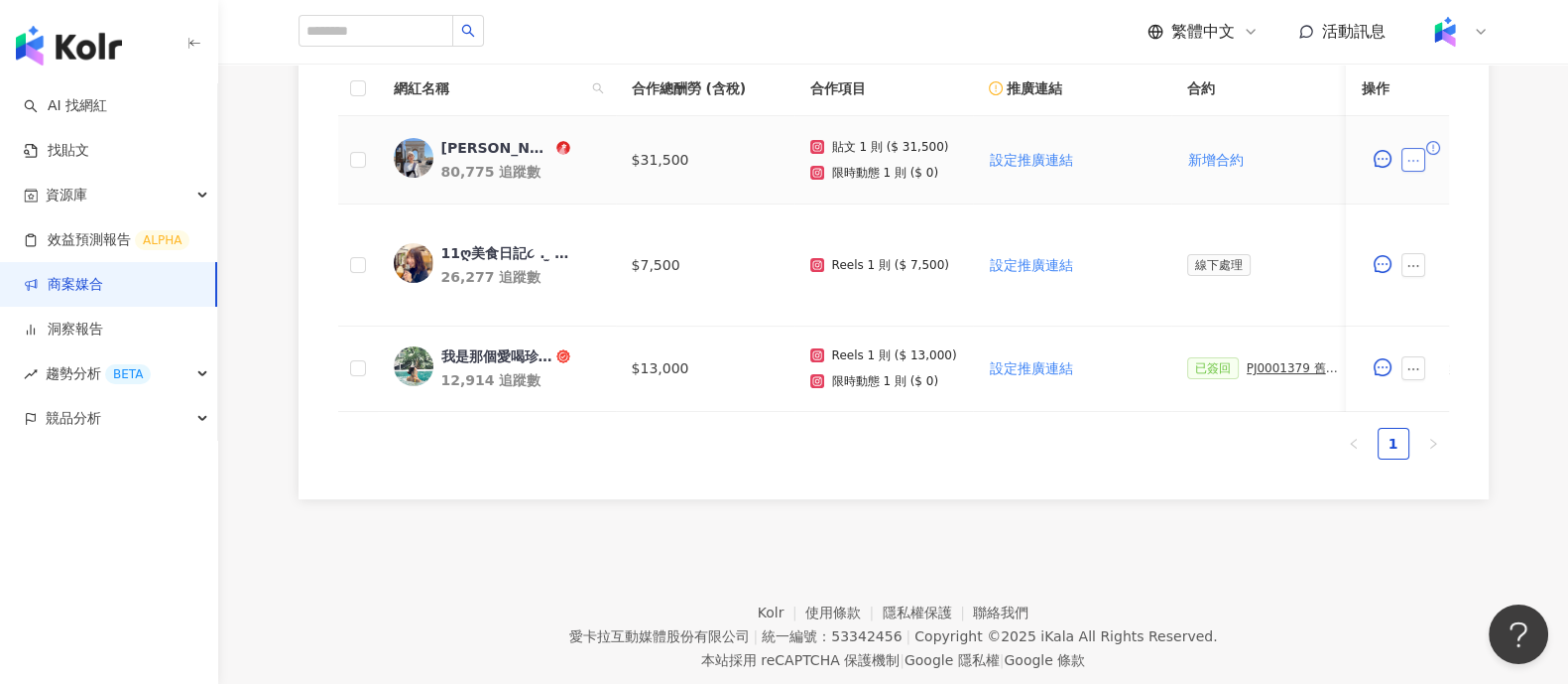
click at [1410, 161] on icon "ellipsis" at bounding box center [1413, 161] width 14 height 14
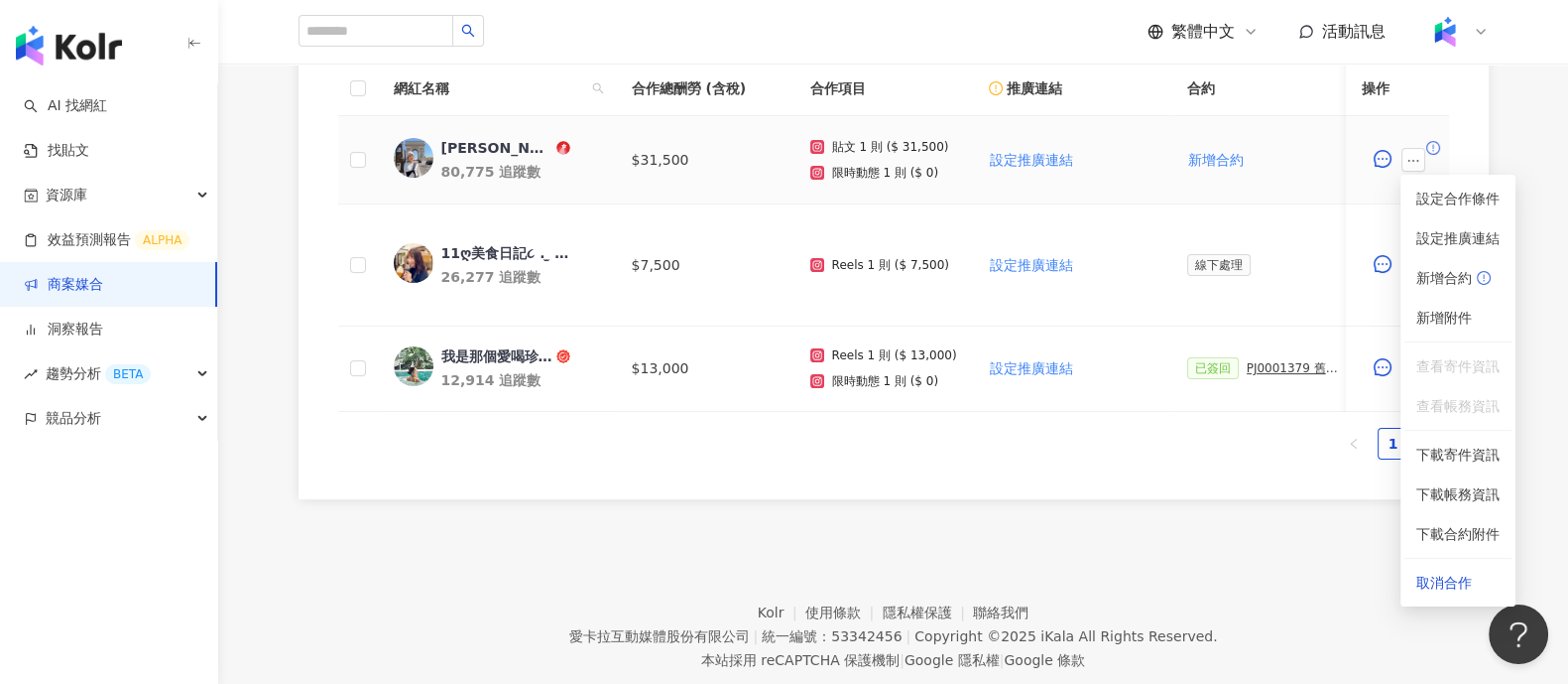
click at [1116, 166] on td "設定推廣連結" at bounding box center [1072, 160] width 199 height 88
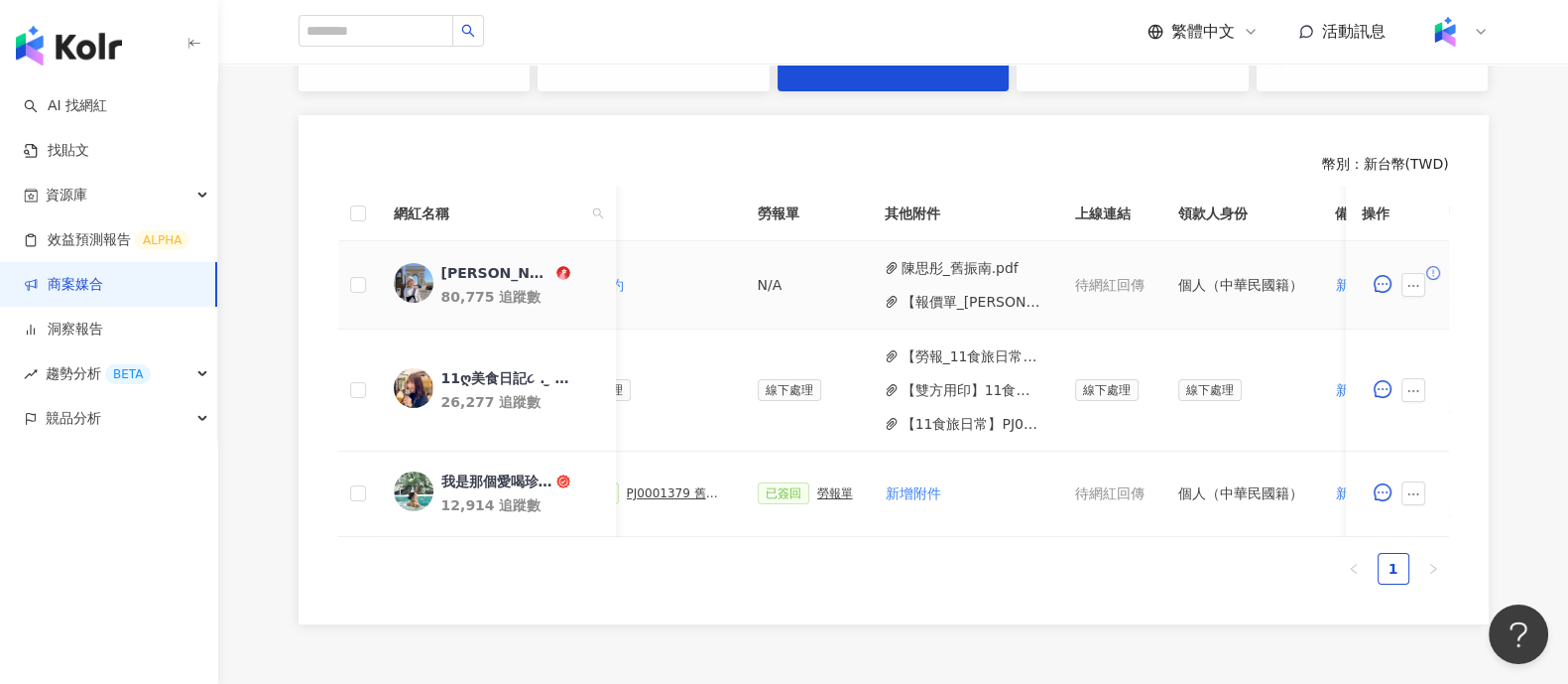
scroll to position [0, 744]
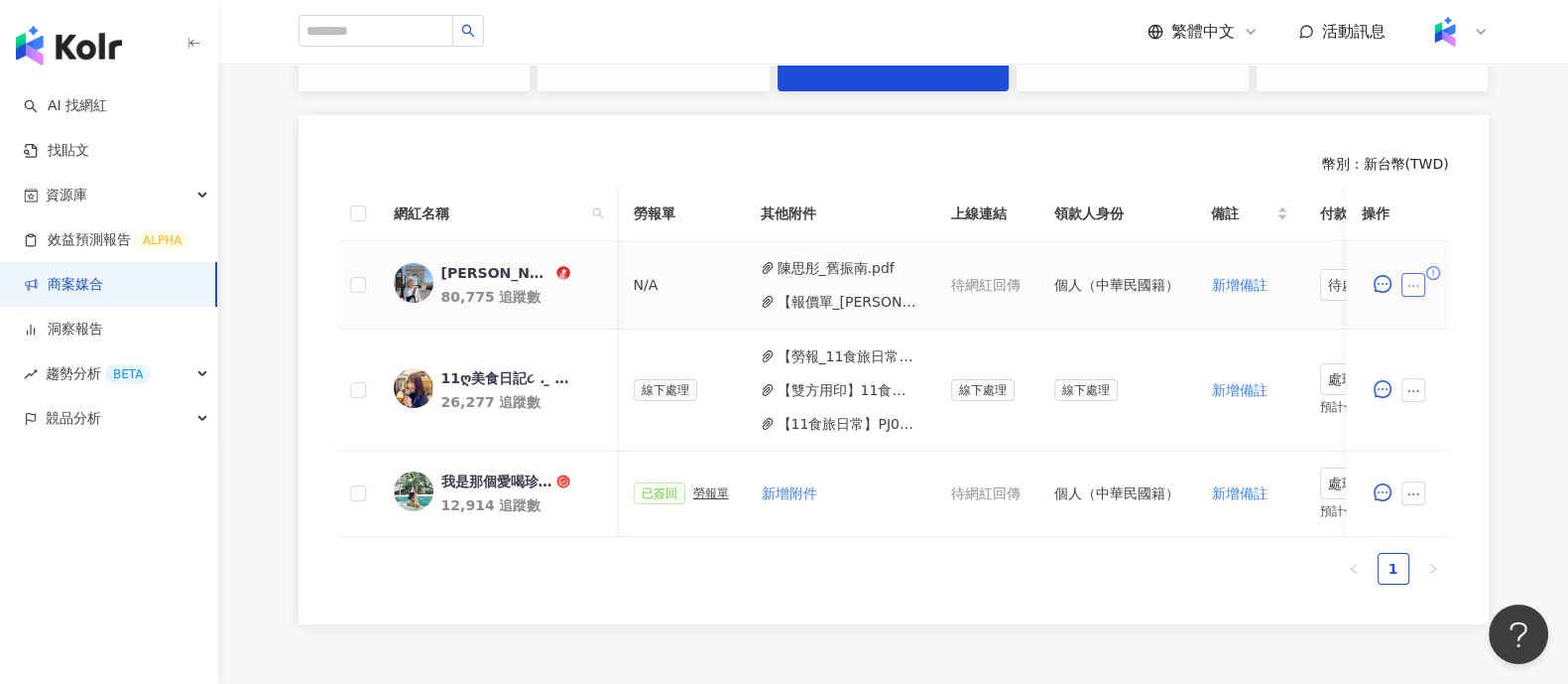
click at [1421, 281] on button "button" at bounding box center [1413, 285] width 24 height 24
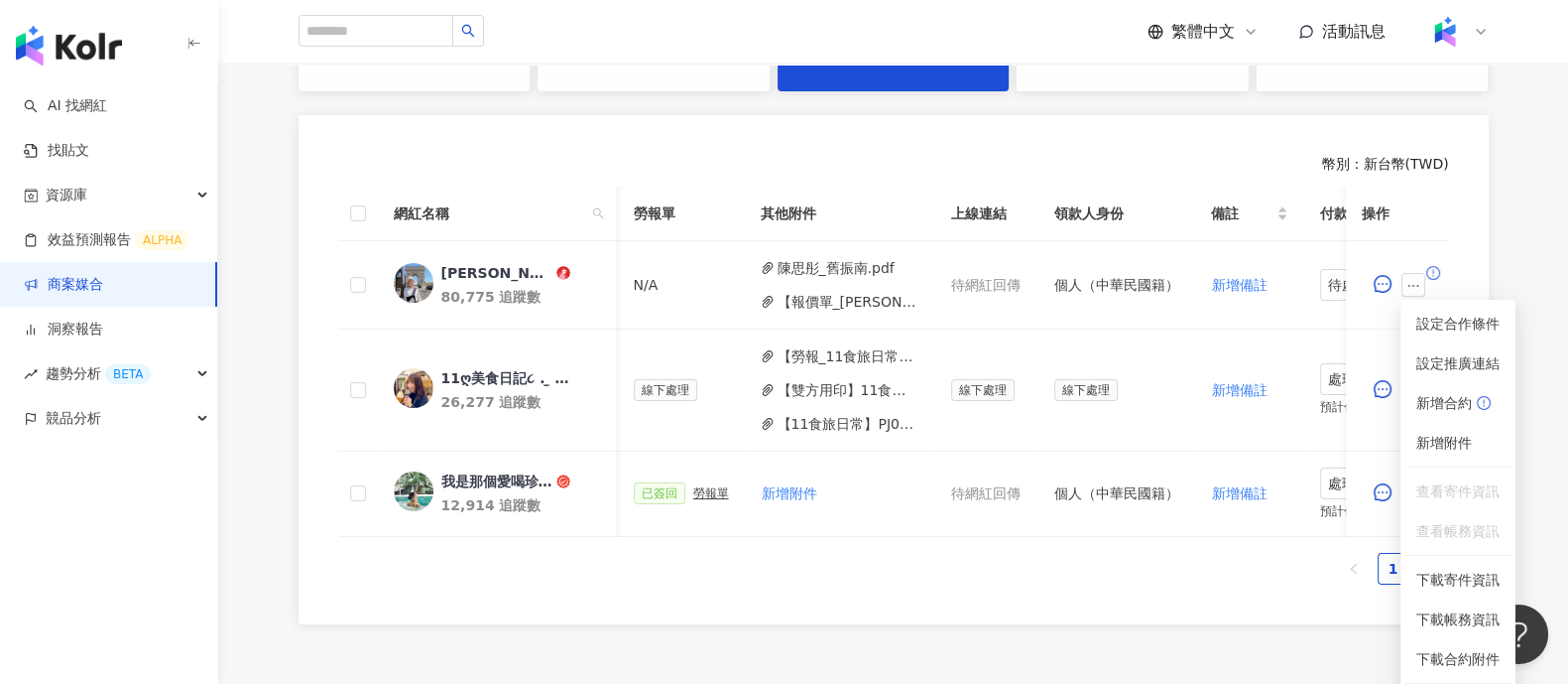
click at [1032, 136] on div "幣別 ： 新台幣 ( TWD ) 網紅名稱 合作總酬勞 (含稅) 合作項目 推廣連結 合約 勞報單 其他附件 上線連結 領款人身份 備註 付款狀態 操作 [P…" at bounding box center [893, 368] width 1191 height 508
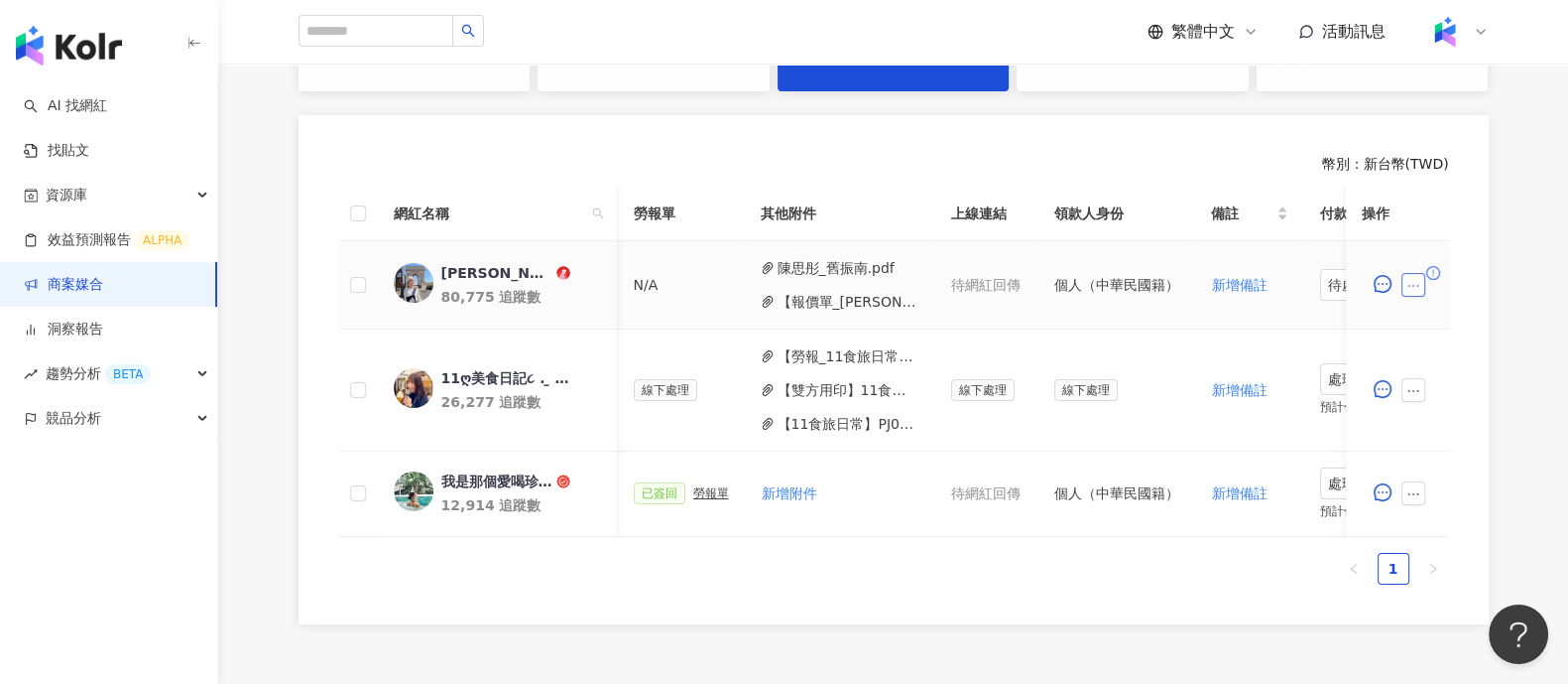
click at [1418, 286] on icon "ellipsis" at bounding box center [1413, 286] width 14 height 14
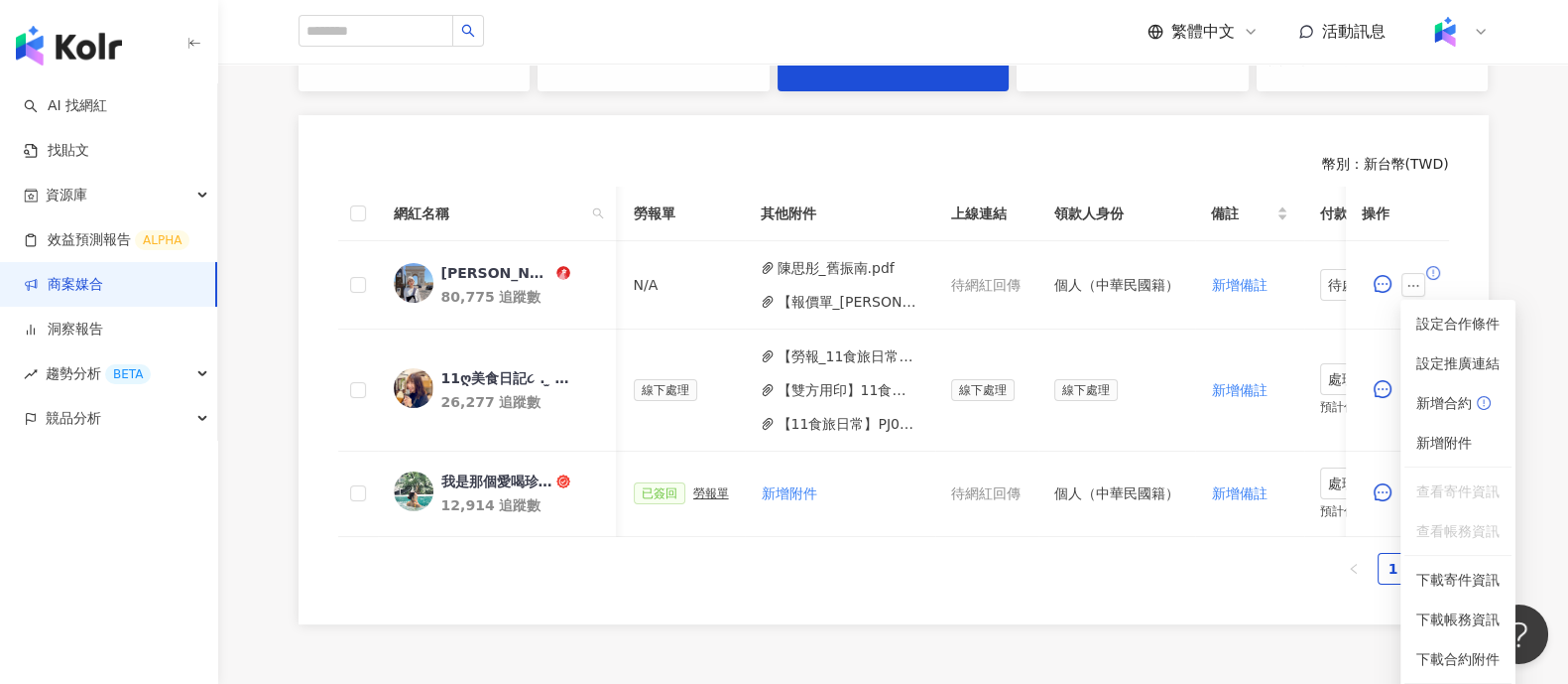
click at [1519, 260] on div "0 待邀約 0 確認中 3 執行中 5 已結束 0 無意願/取消合作 幣別 ： 新台幣 ( TWD ) 網紅名稱 合作總酬勞 (含稅) 合作項目 推廣連結 合…" at bounding box center [893, 307] width 1270 height 635
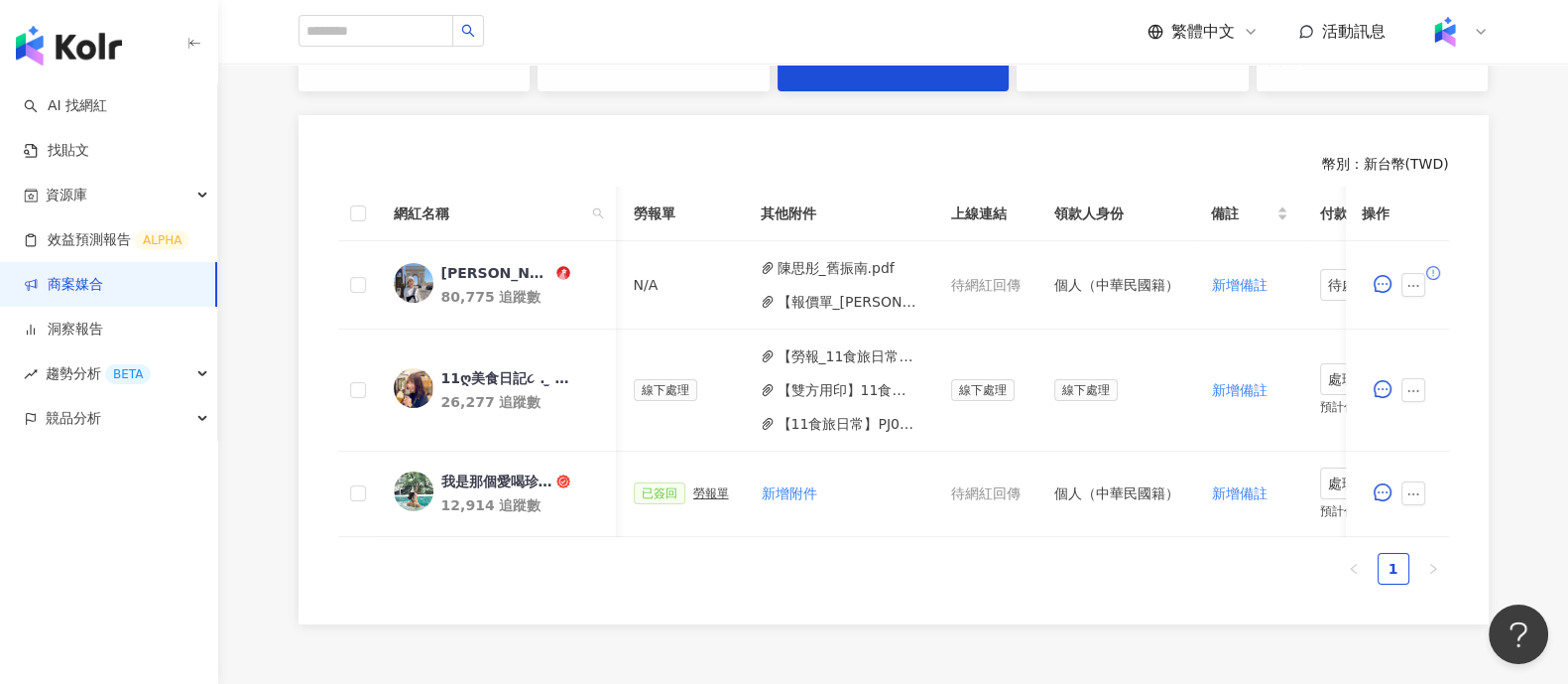
click at [1056, 162] on div "幣別 ： 新台幣 ( TWD )" at bounding box center [893, 165] width 1111 height 20
click at [1520, 264] on div "0 待邀約 0 確認中 3 執行中 5 已結束 0 無意願/取消合作 幣別 ： 新台幣 ( TWD ) 網紅名稱 合作總酬勞 (含稅) 合作項目 推廣連結 合…" at bounding box center [893, 307] width 1270 height 635
click at [1407, 280] on icon "ellipsis" at bounding box center [1413, 286] width 14 height 14
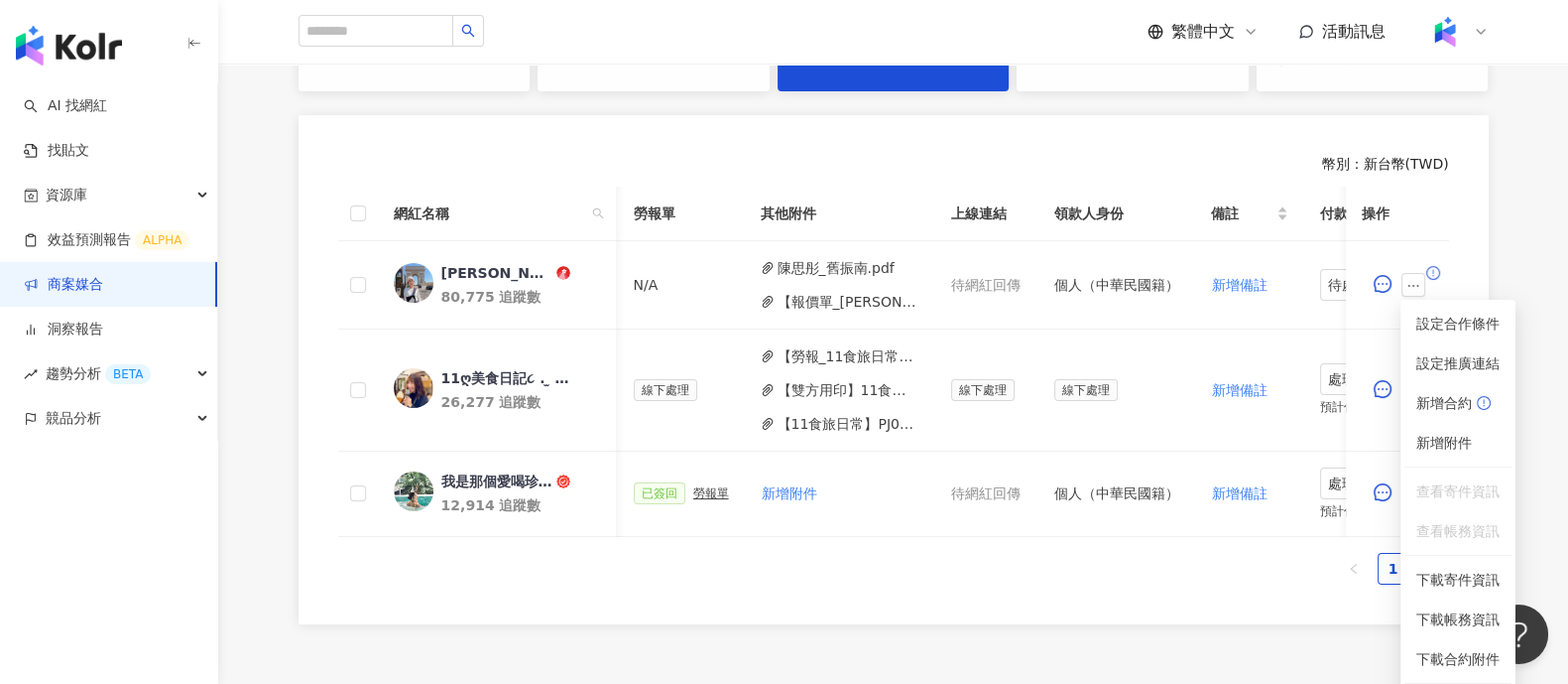
click at [1144, 146] on div "幣別 ： 新台幣 ( TWD ) 網紅名稱 合作總酬勞 (含稅) 合作項目 推廣連結 合約 勞報單 其他附件 上線連結 領款人身份 備註 付款狀態 操作 [P…" at bounding box center [893, 368] width 1191 height 508
